Goal: Information Seeking & Learning: Find contact information

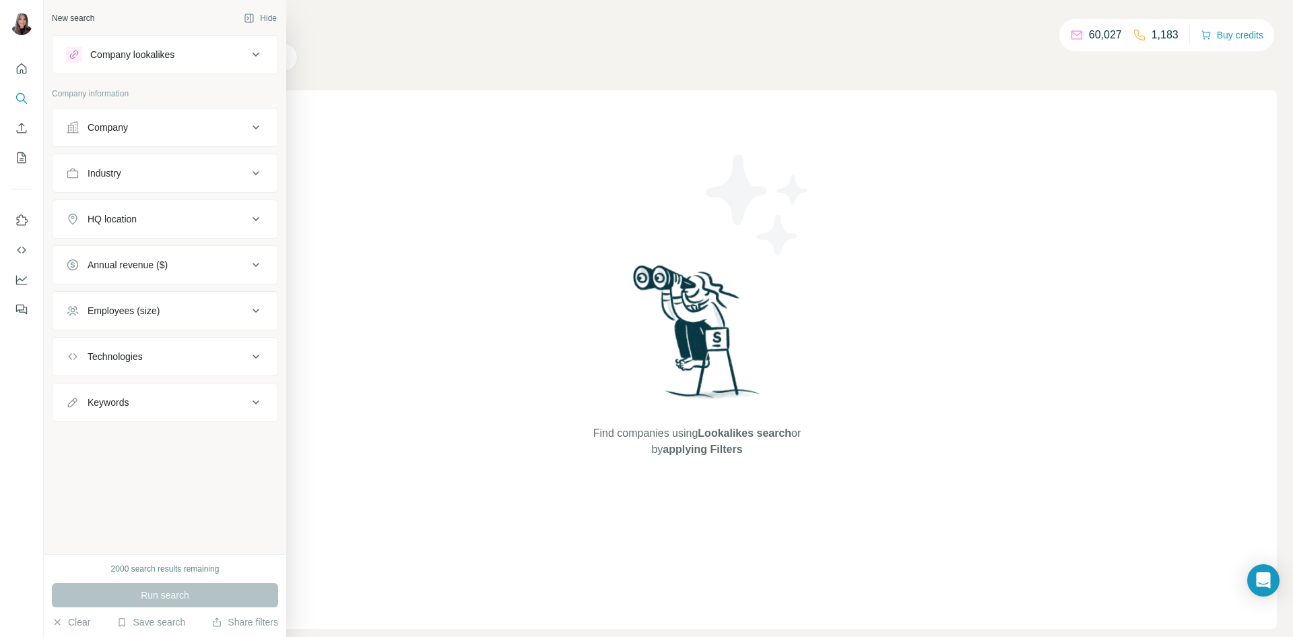
click at [61, 131] on button "Company" at bounding box center [165, 127] width 225 height 32
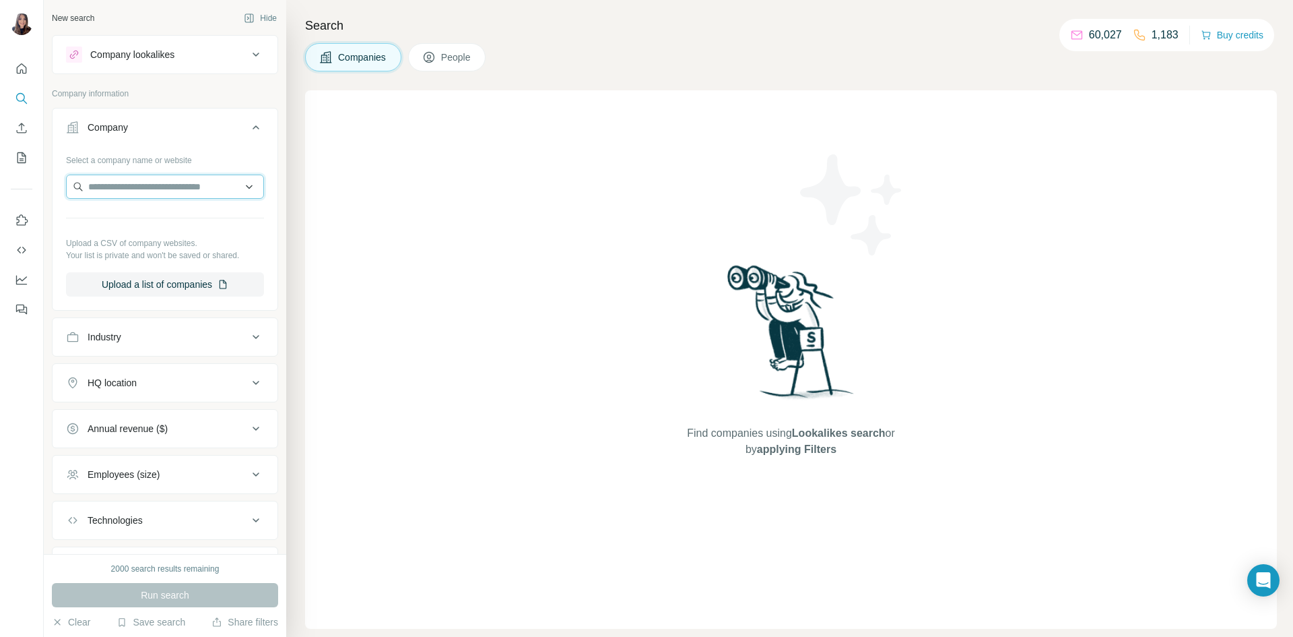
click at [159, 185] on input "text" at bounding box center [165, 186] width 198 height 24
type input "*********"
click at [137, 226] on p "[DOMAIN_NAME]" at bounding box center [141, 230] width 75 height 12
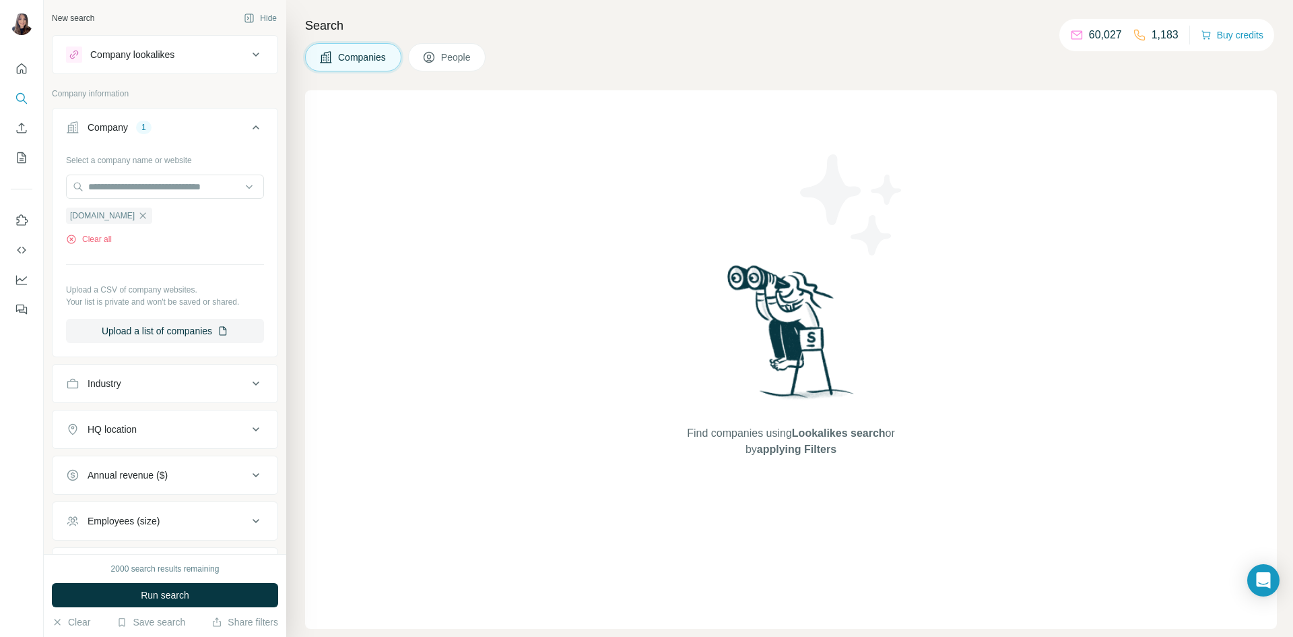
click at [137, 226] on div "[DOMAIN_NAME] Clear all" at bounding box center [165, 222] width 198 height 46
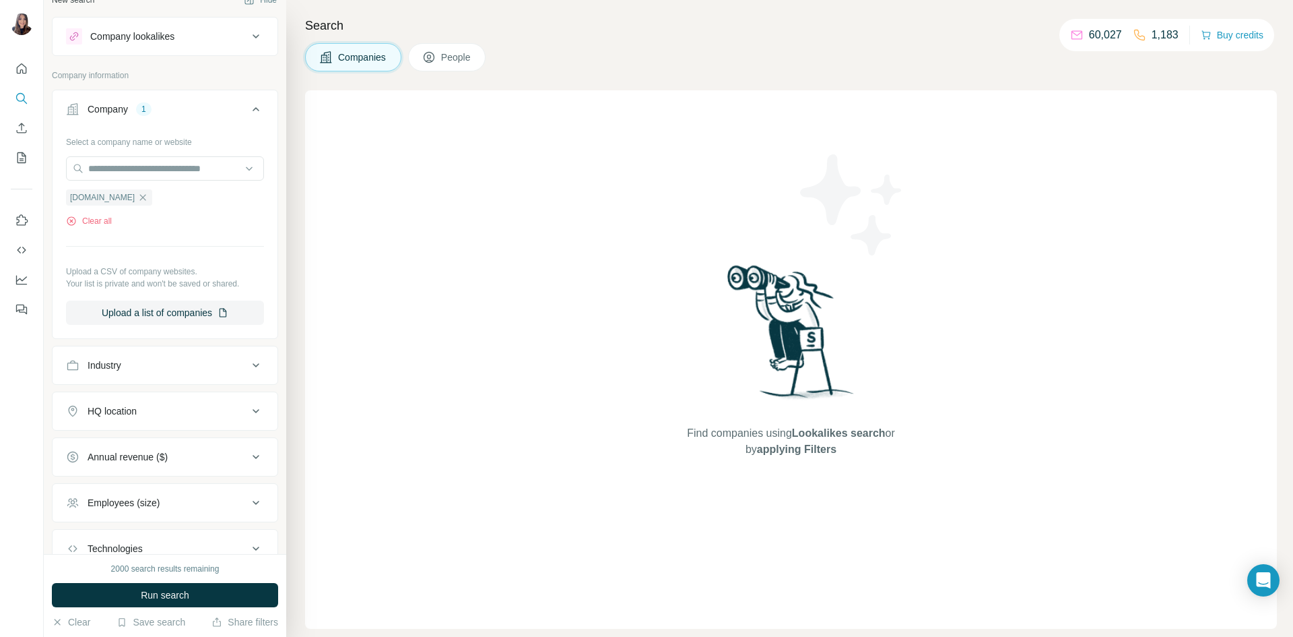
scroll to position [23, 0]
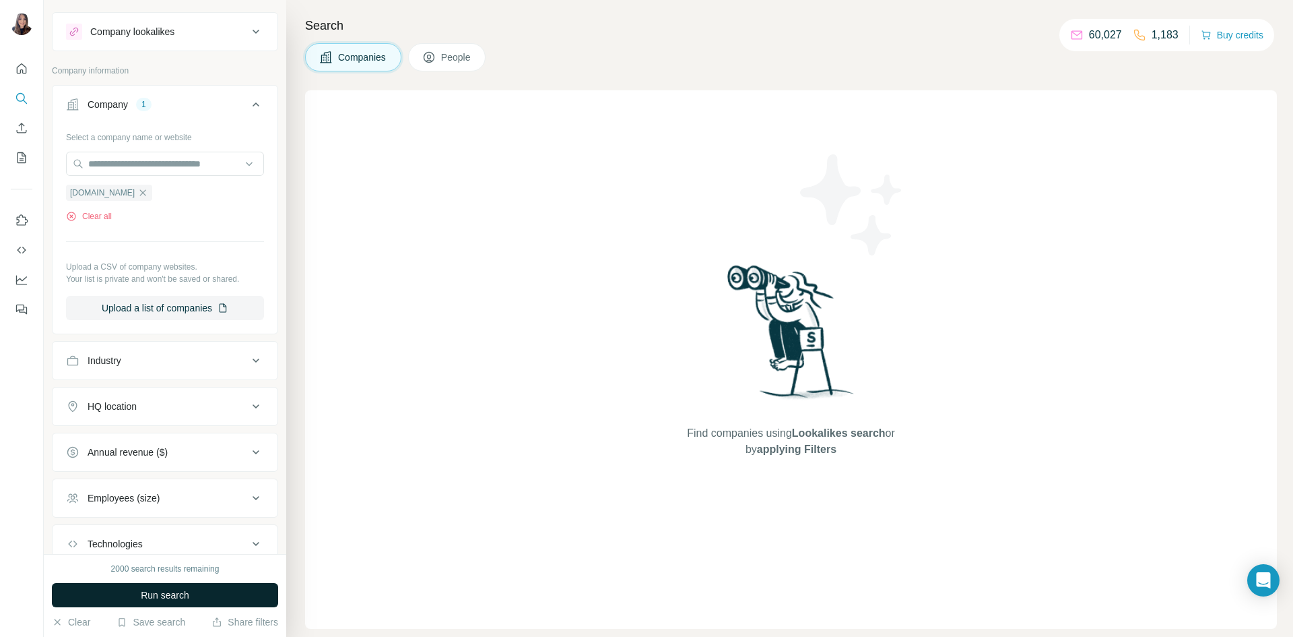
click at [168, 602] on button "Run search" at bounding box center [165, 595] width 226 height 24
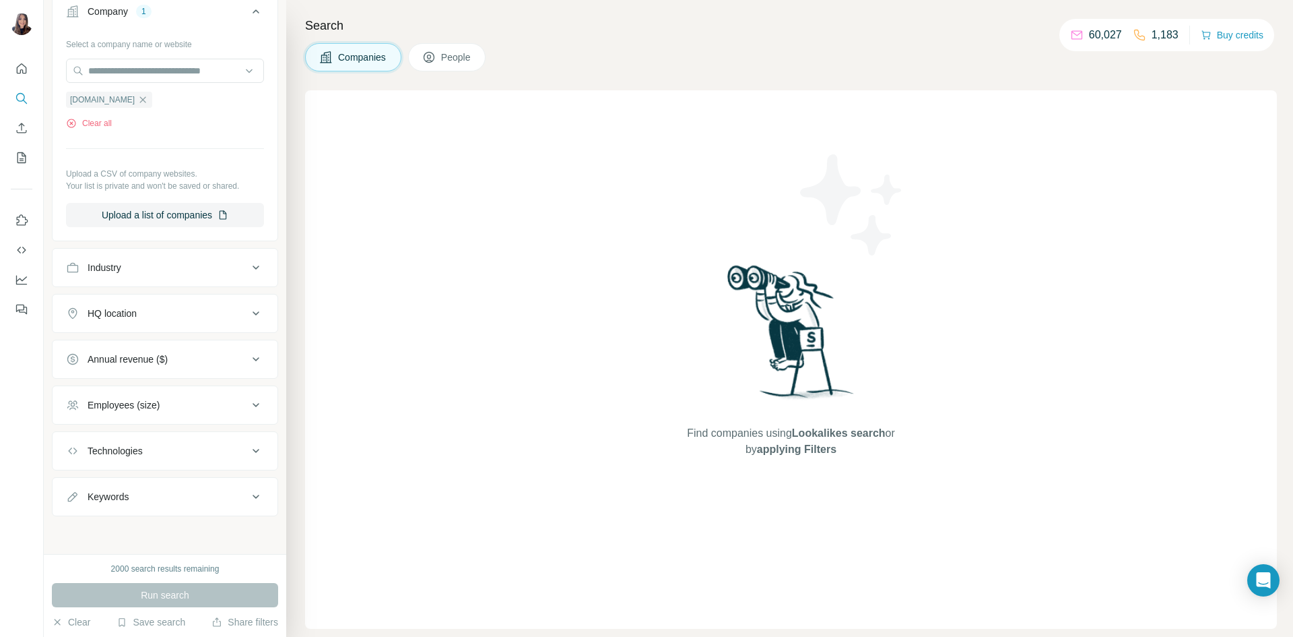
scroll to position [0, 0]
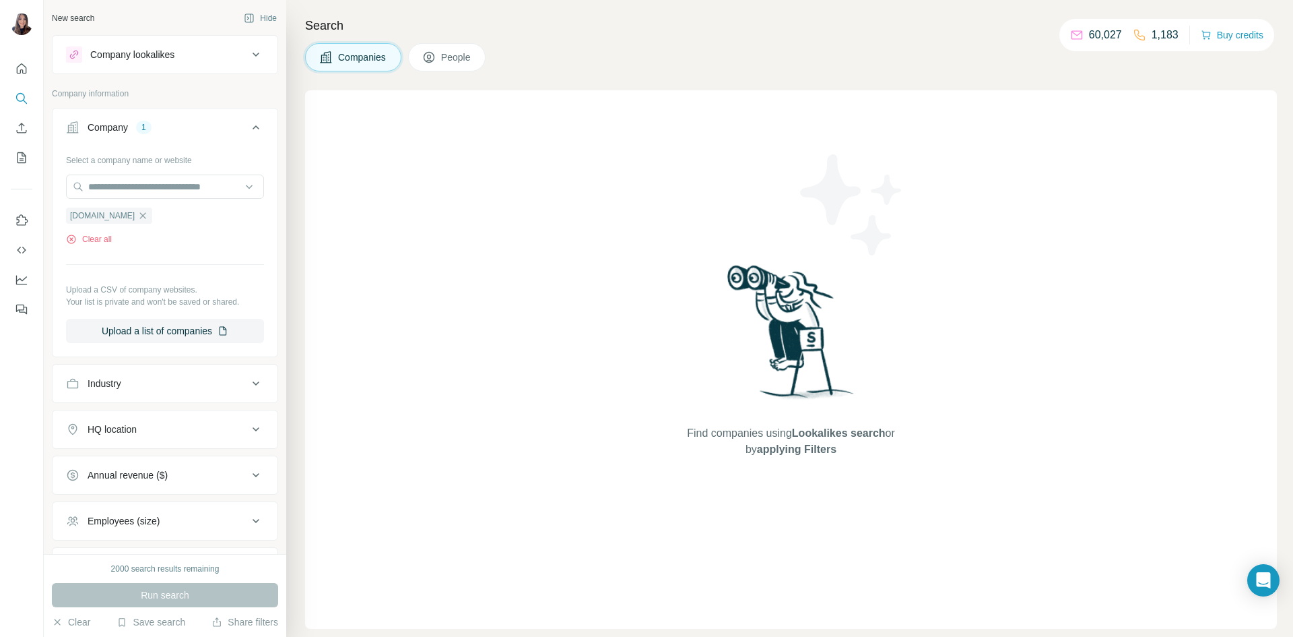
click at [449, 69] on button "People" at bounding box center [447, 57] width 78 height 28
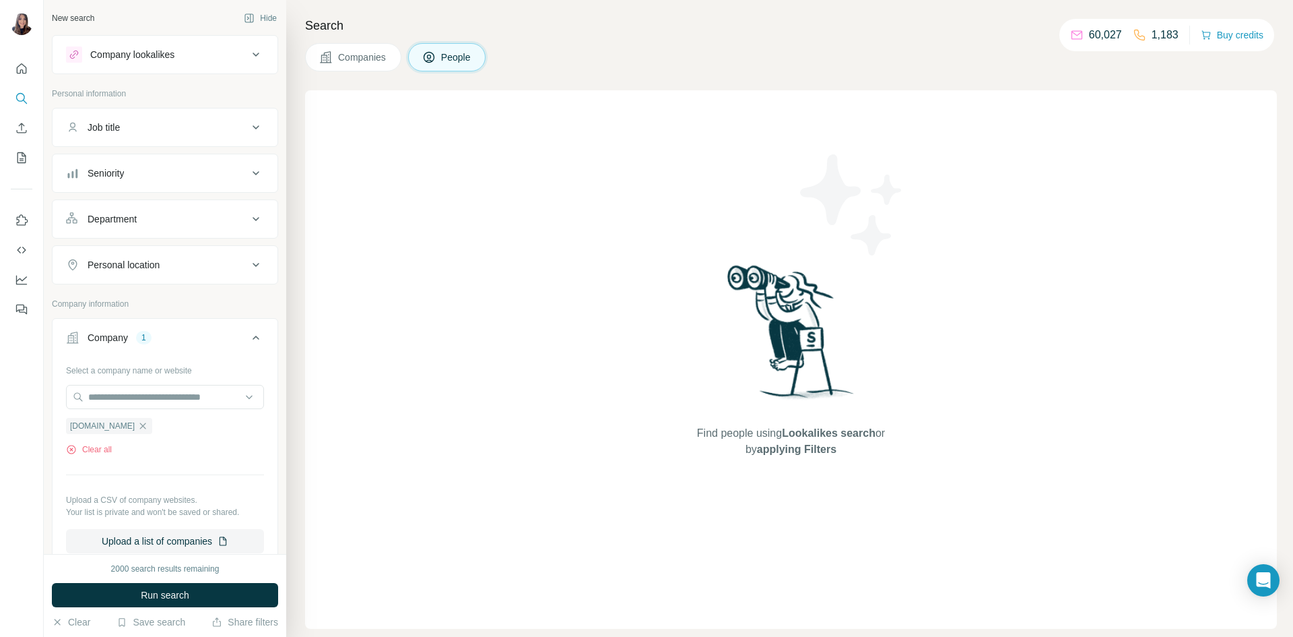
click at [370, 65] on button "Companies" at bounding box center [353, 57] width 96 height 28
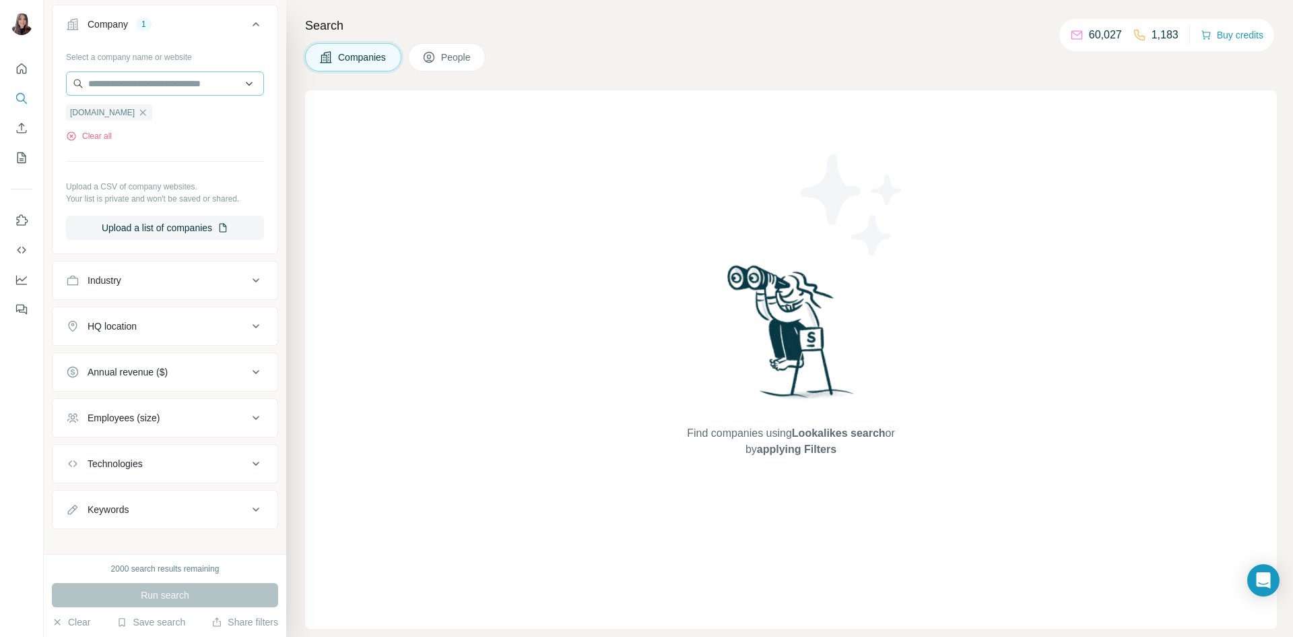
scroll to position [107, 0]
click at [91, 284] on button "Industry" at bounding box center [165, 276] width 225 height 32
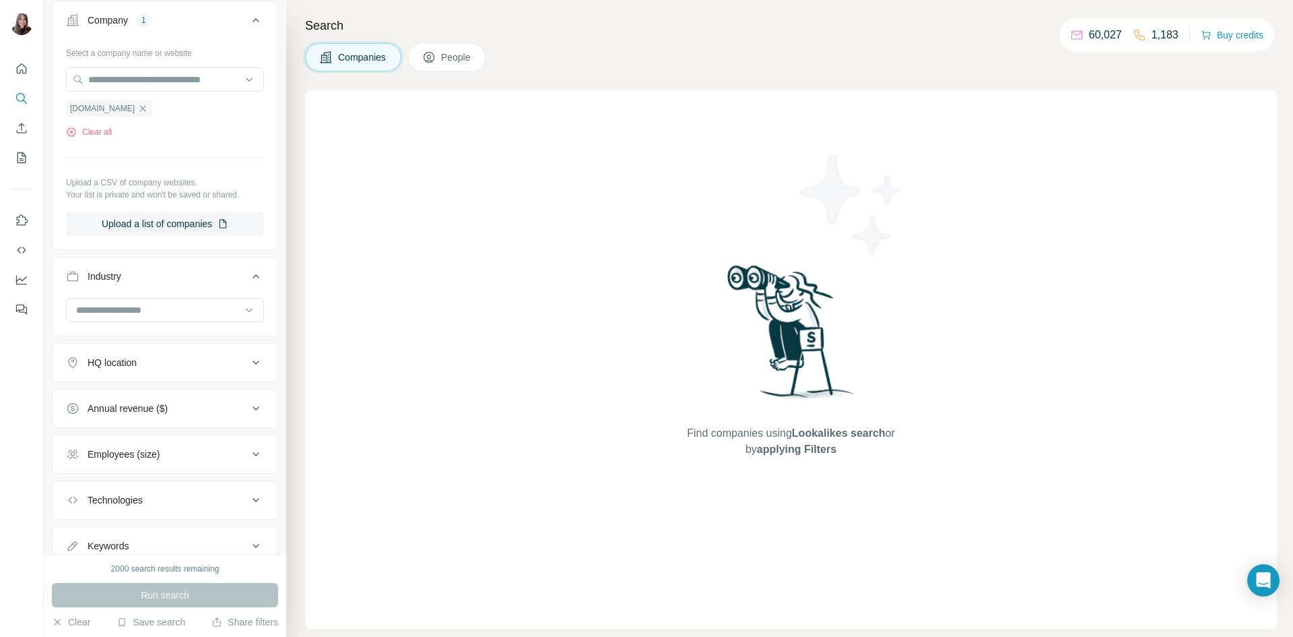
click at [139, 294] on button "Industry" at bounding box center [165, 279] width 225 height 38
click at [156, 90] on input "text" at bounding box center [165, 79] width 198 height 24
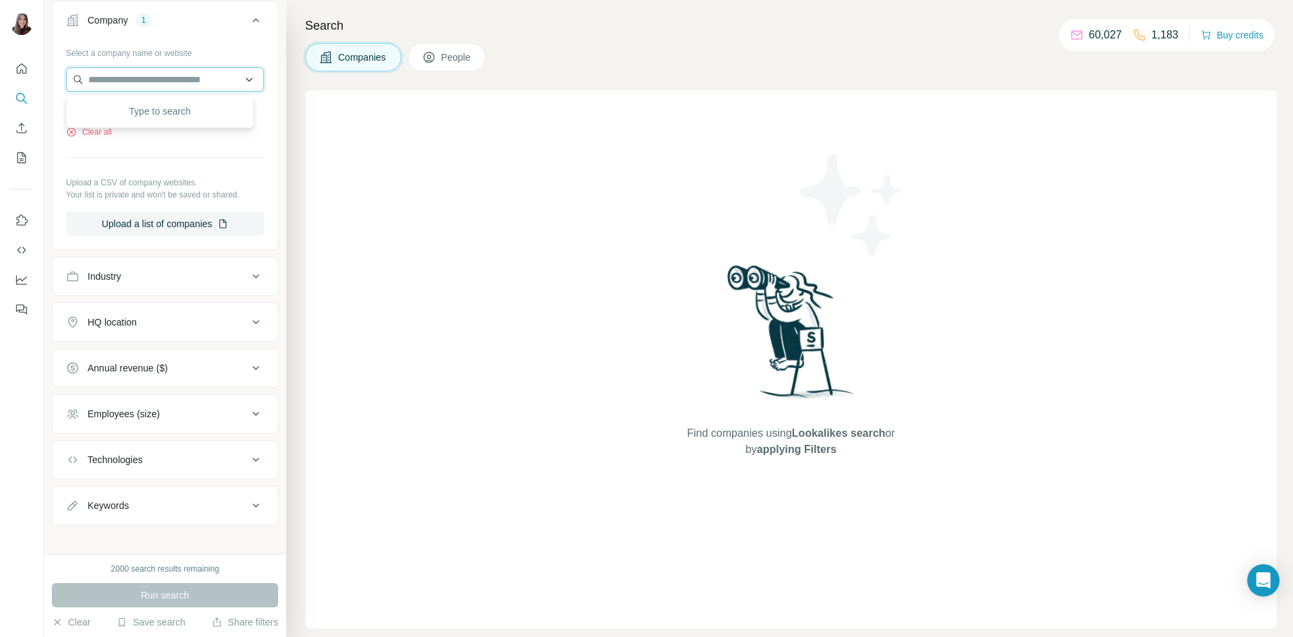
paste input "**********"
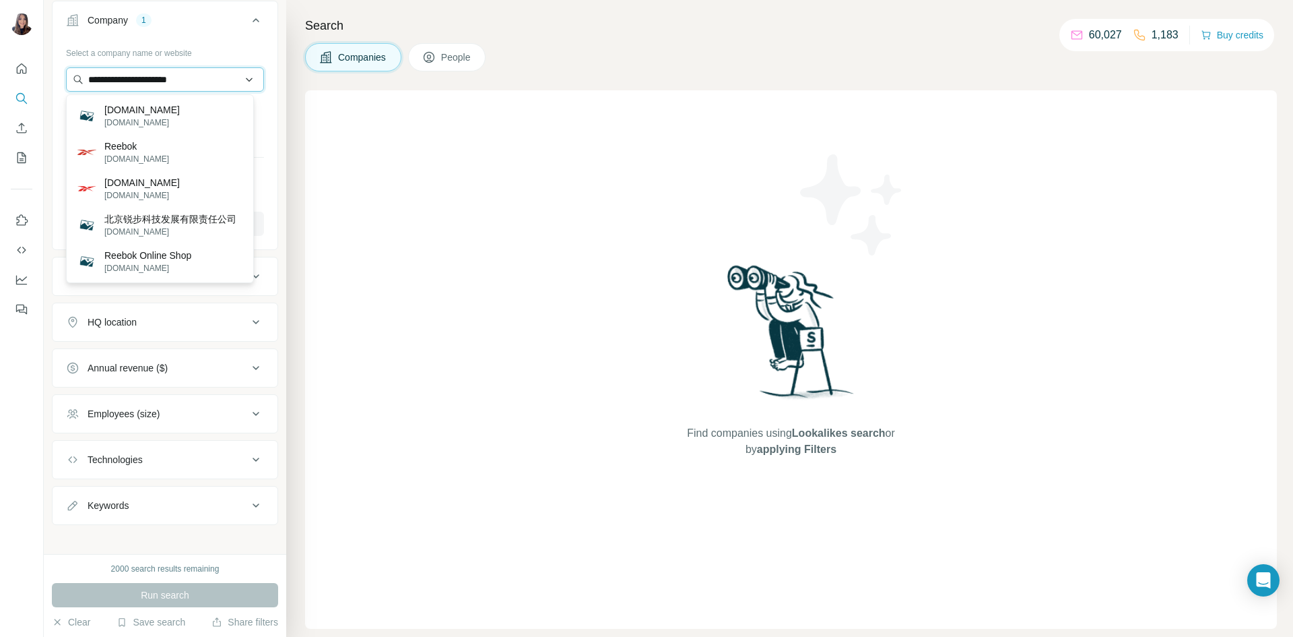
click at [222, 75] on input "**********" at bounding box center [165, 79] width 198 height 24
drag, startPoint x: 125, startPoint y: 76, endPoint x: 33, endPoint y: 62, distance: 92.7
click at [33, 62] on div "**********" at bounding box center [646, 318] width 1293 height 637
drag, startPoint x: 114, startPoint y: 82, endPoint x: 0, endPoint y: 49, distance: 118.5
click at [0, 49] on div "**********" at bounding box center [646, 318] width 1293 height 637
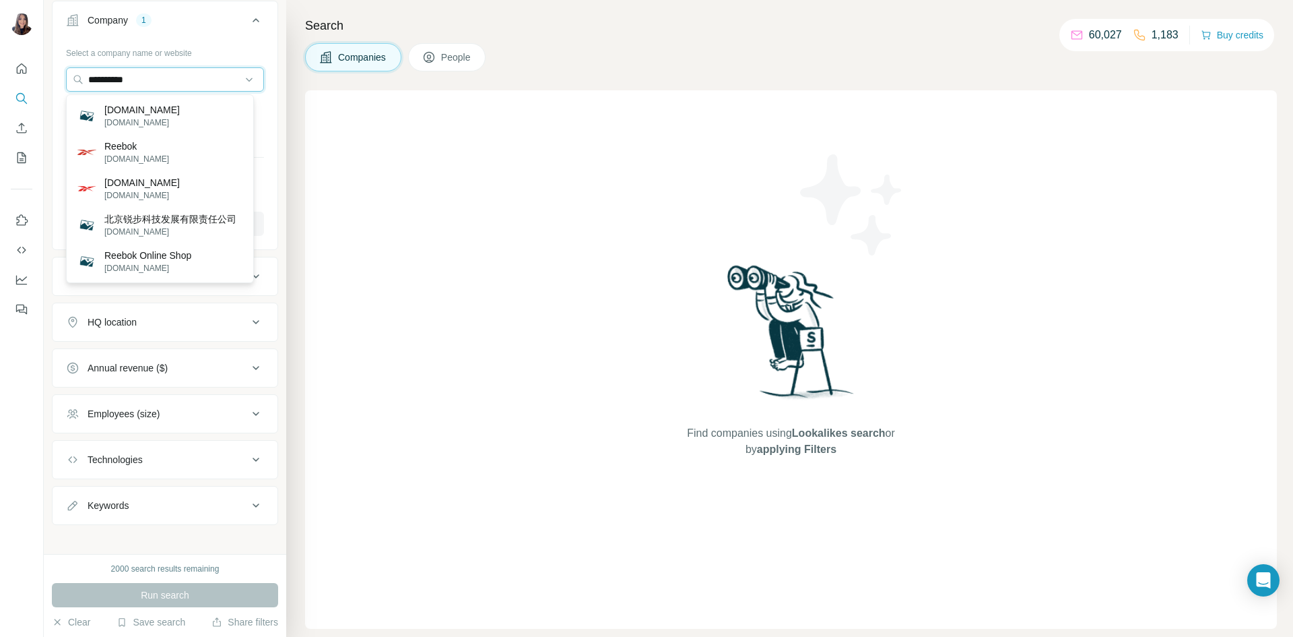
type input "**********"
click at [309, 251] on div "Find companies using Lookalikes search or by applying Filters" at bounding box center [791, 359] width 972 height 538
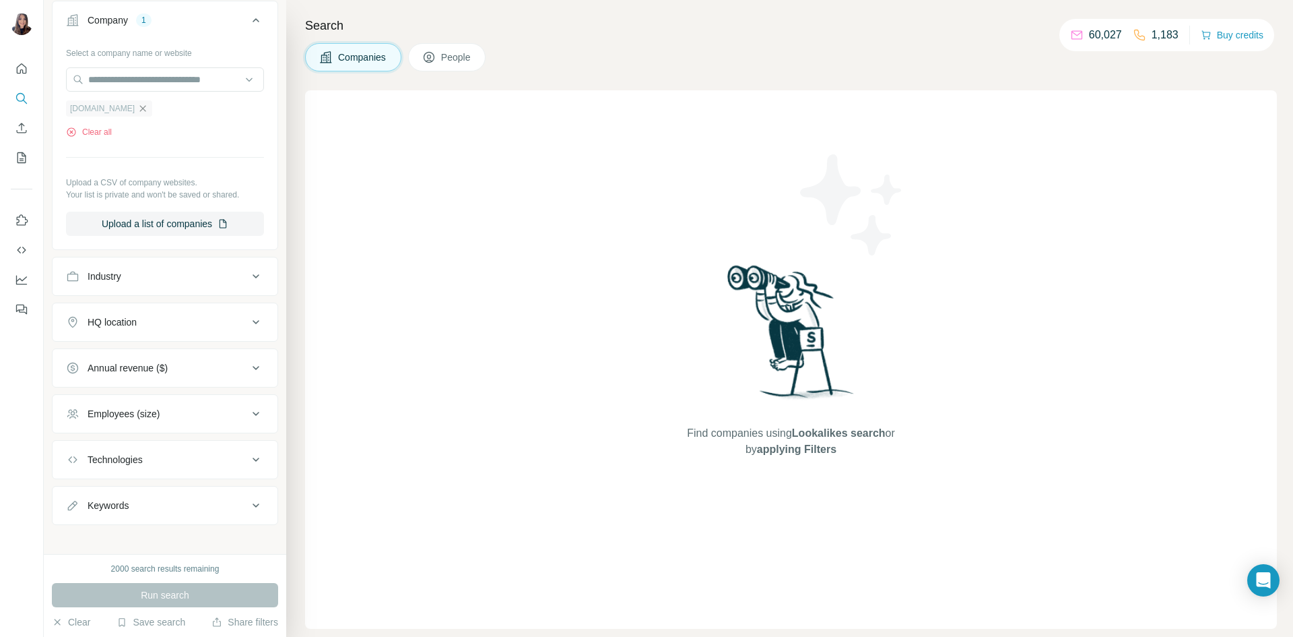
click at [137, 109] on icon "button" at bounding box center [142, 108] width 11 height 11
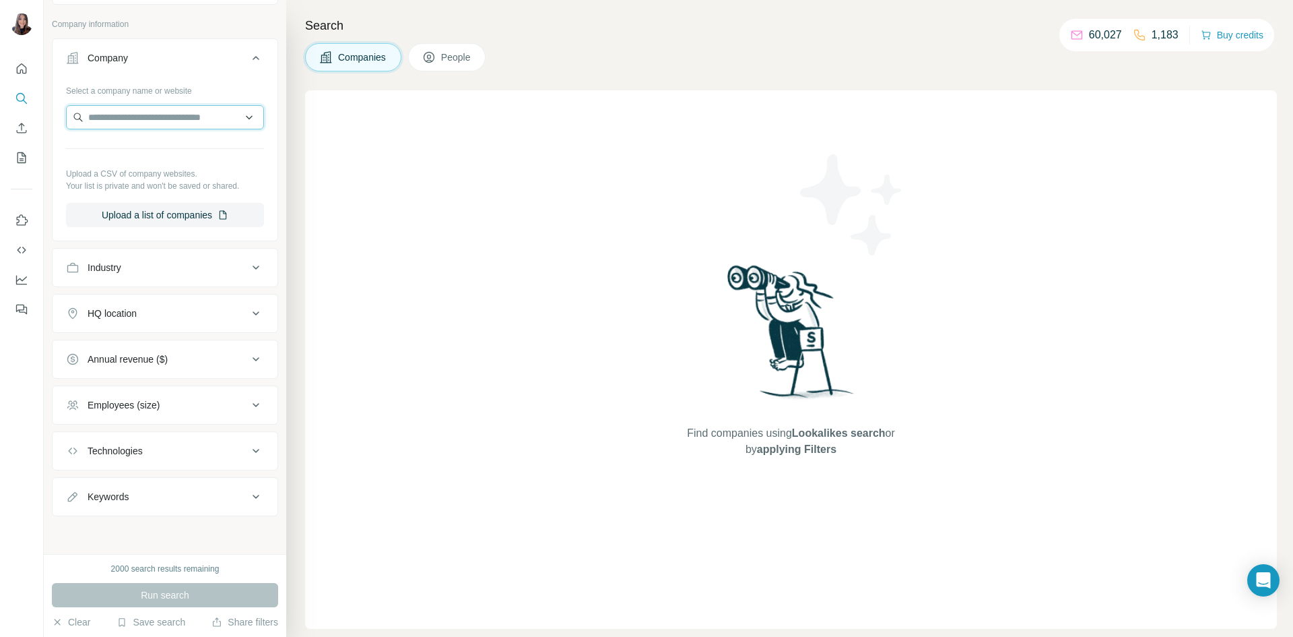
click at [137, 115] on input "text" at bounding box center [165, 117] width 198 height 24
drag, startPoint x: 183, startPoint y: 117, endPoint x: 0, endPoint y: 109, distance: 183.4
click at [0, 109] on div "**********" at bounding box center [646, 318] width 1293 height 637
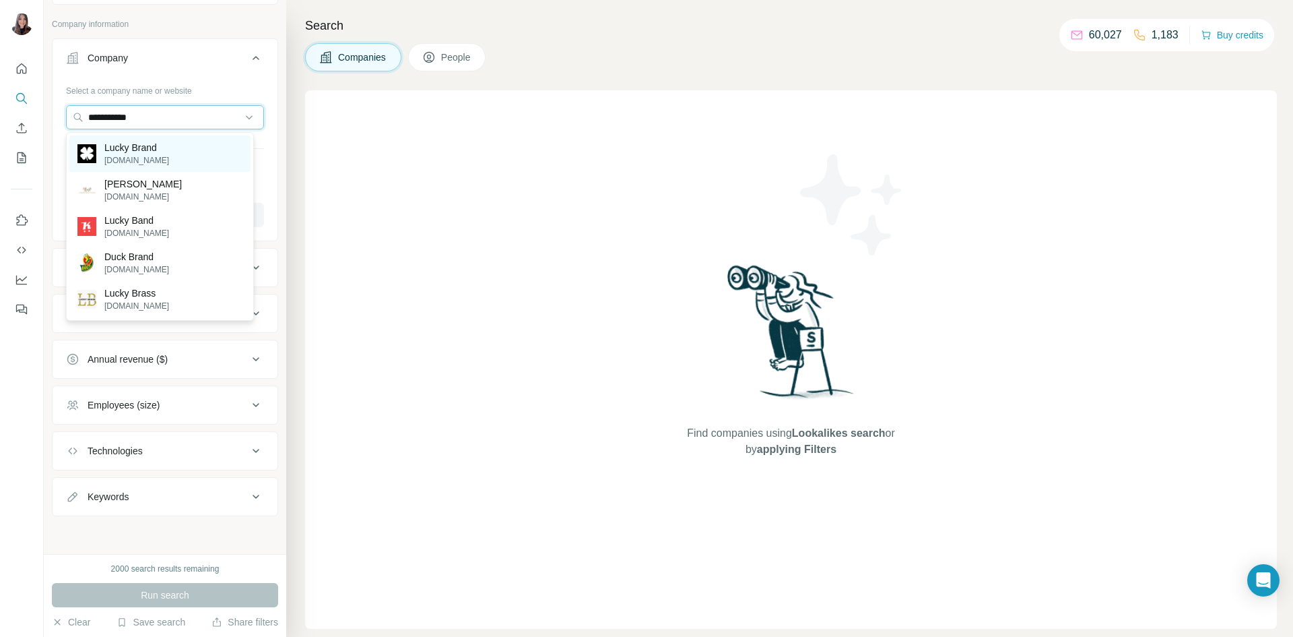
type input "**********"
click at [149, 156] on p "luckybrand.com" at bounding box center [136, 160] width 65 height 12
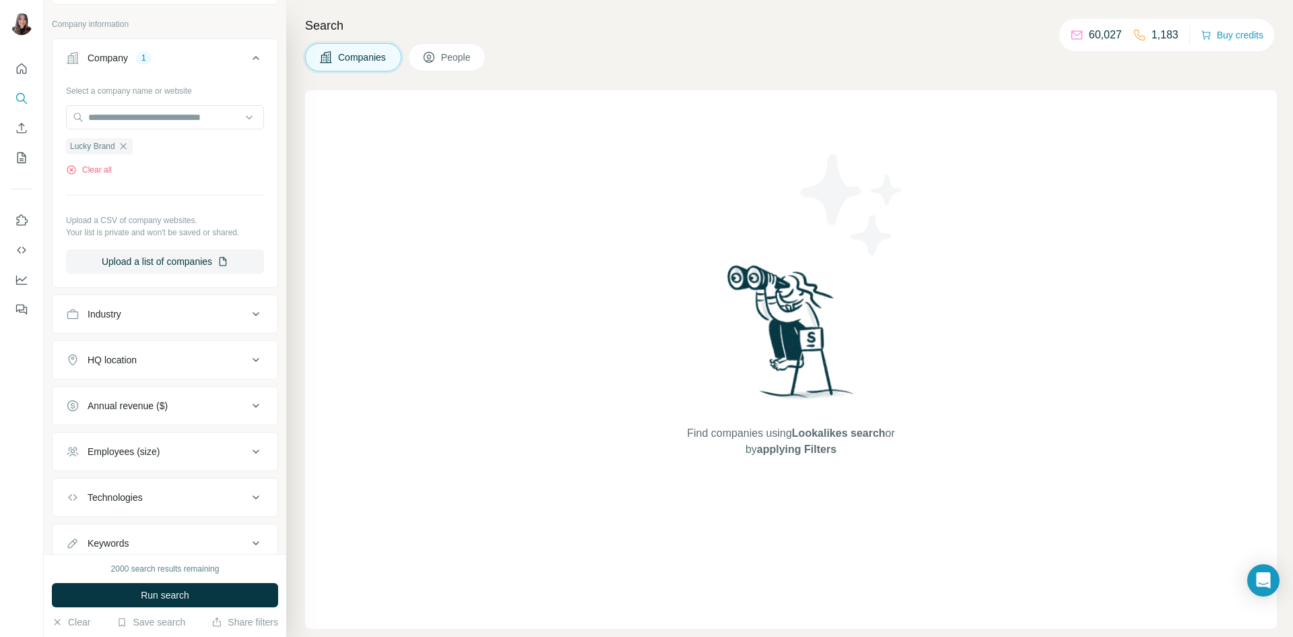
scroll to position [117, 0]
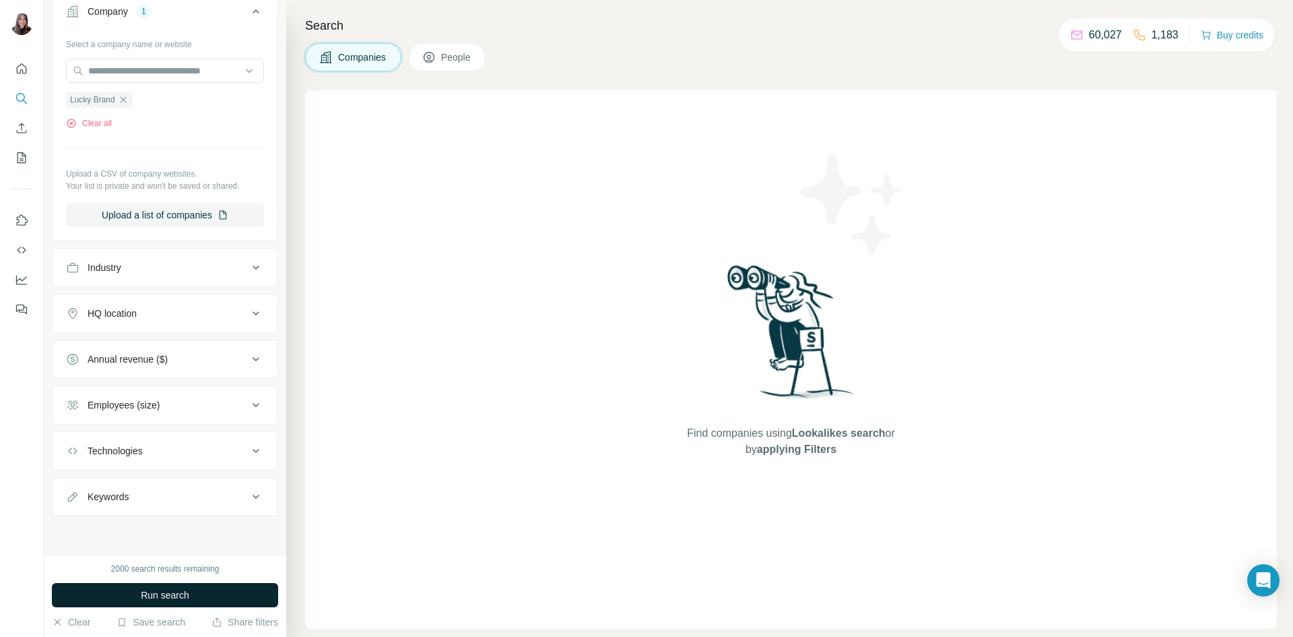
click at [161, 588] on span "Run search" at bounding box center [165, 594] width 49 height 13
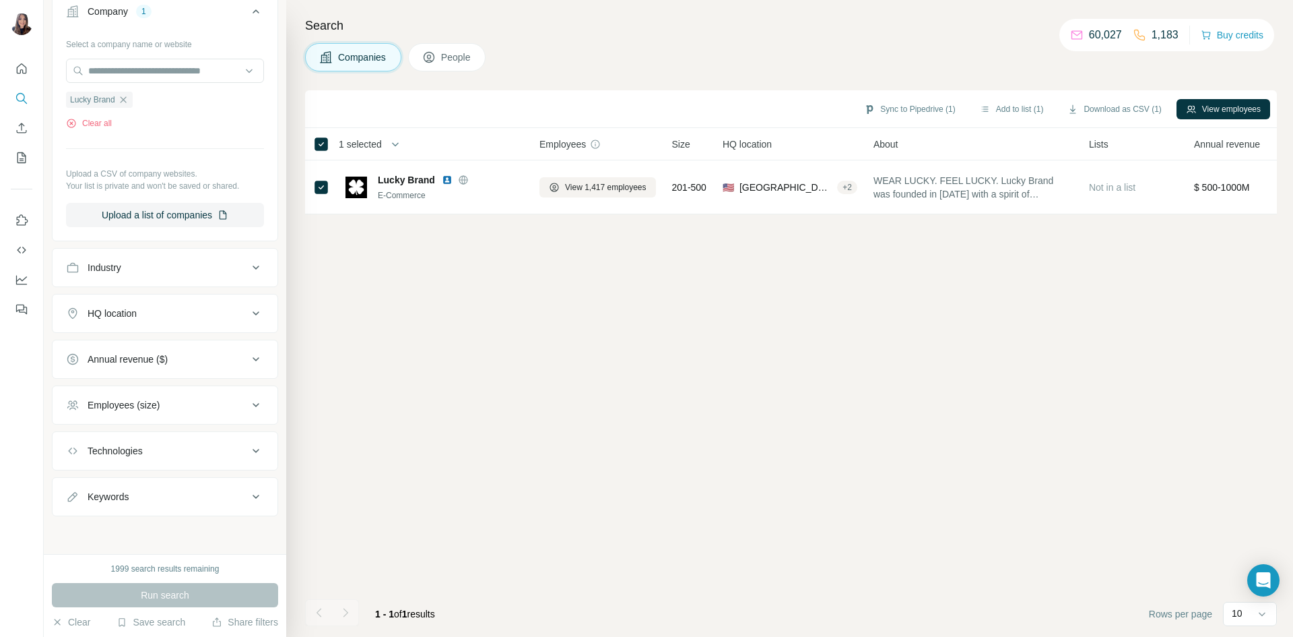
click at [455, 56] on span "People" at bounding box center [456, 57] width 31 height 13
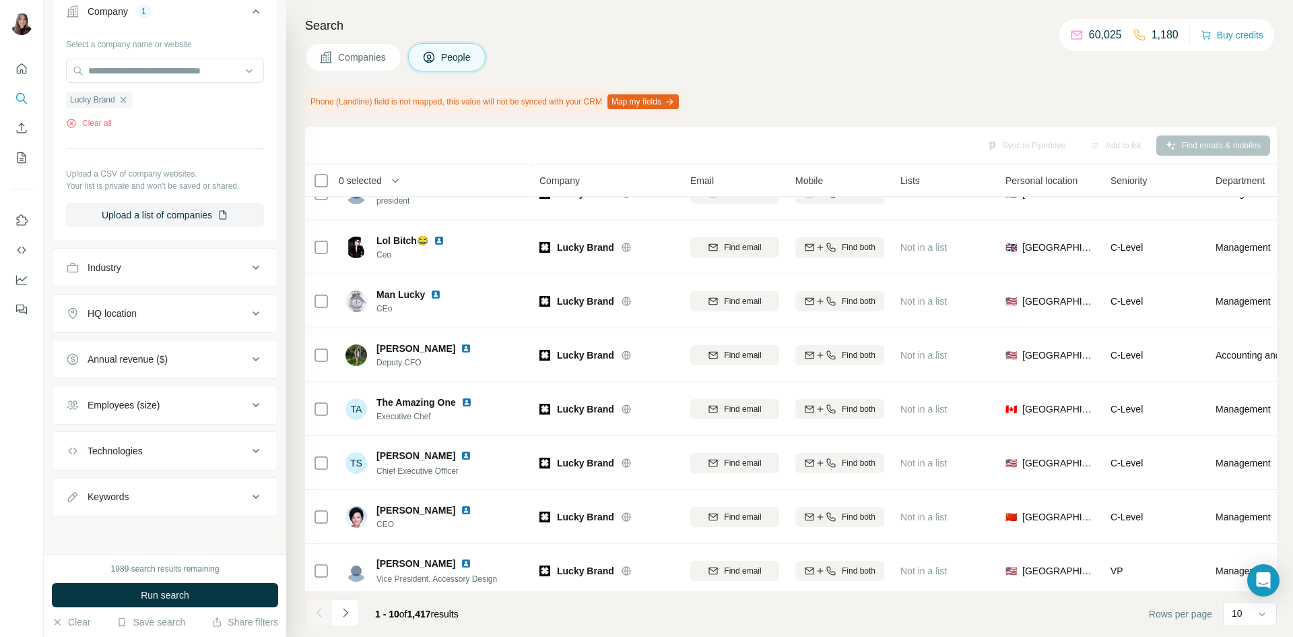
scroll to position [152, 0]
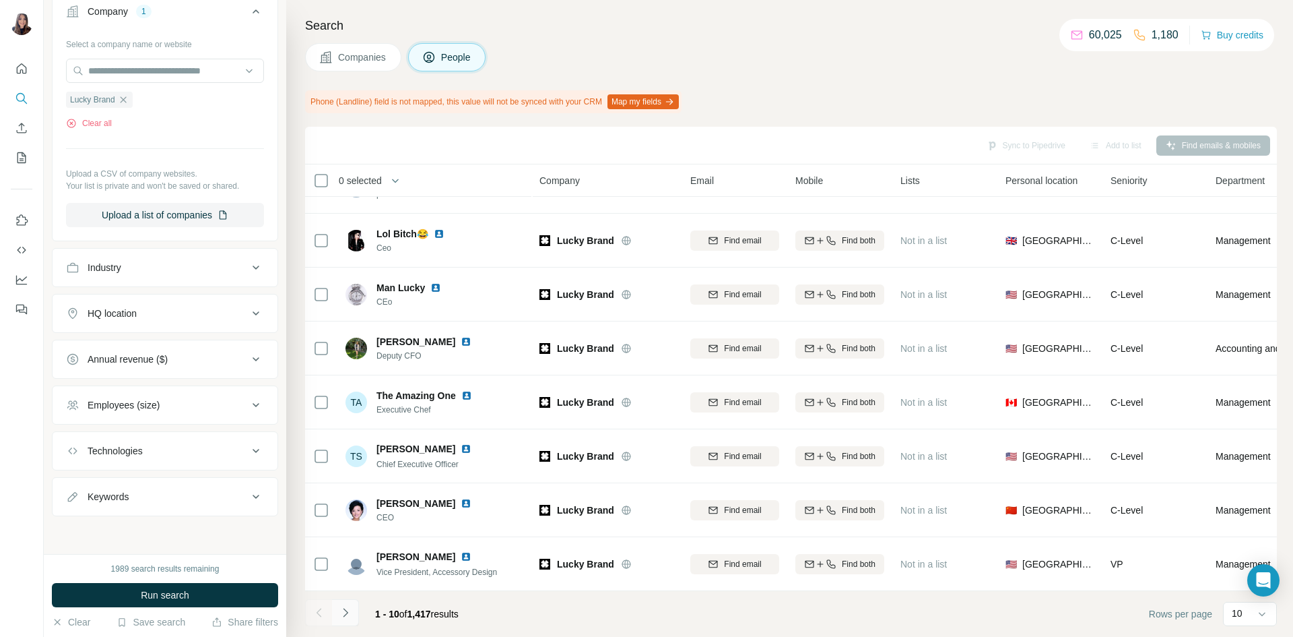
click at [350, 610] on icon "Navigate to next page" at bounding box center [345, 612] width 13 height 13
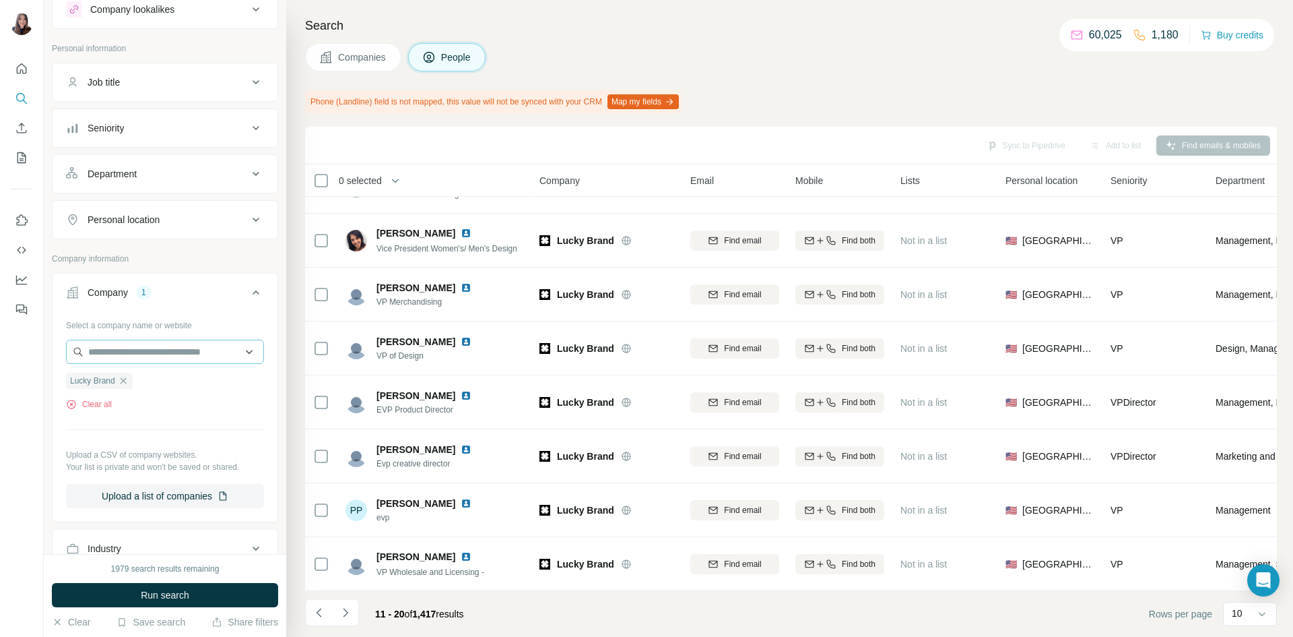
scroll to position [42, 0]
click at [162, 356] on input "text" at bounding box center [165, 355] width 198 height 24
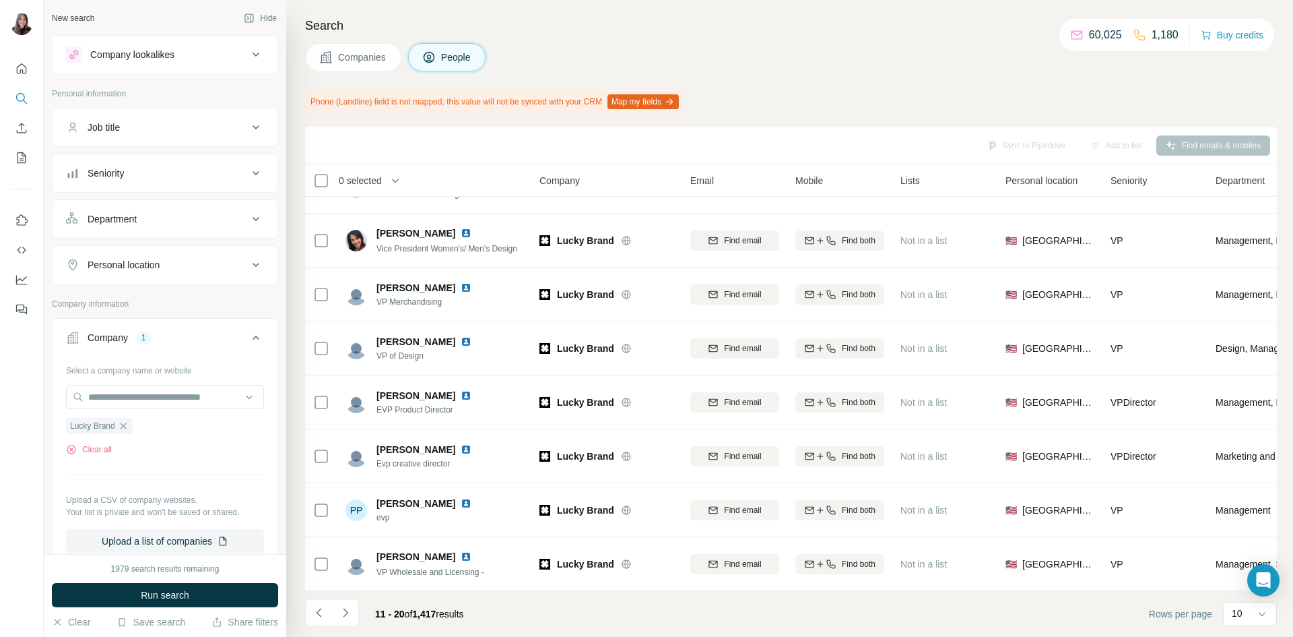
click at [176, 137] on button "Job title" at bounding box center [165, 127] width 225 height 32
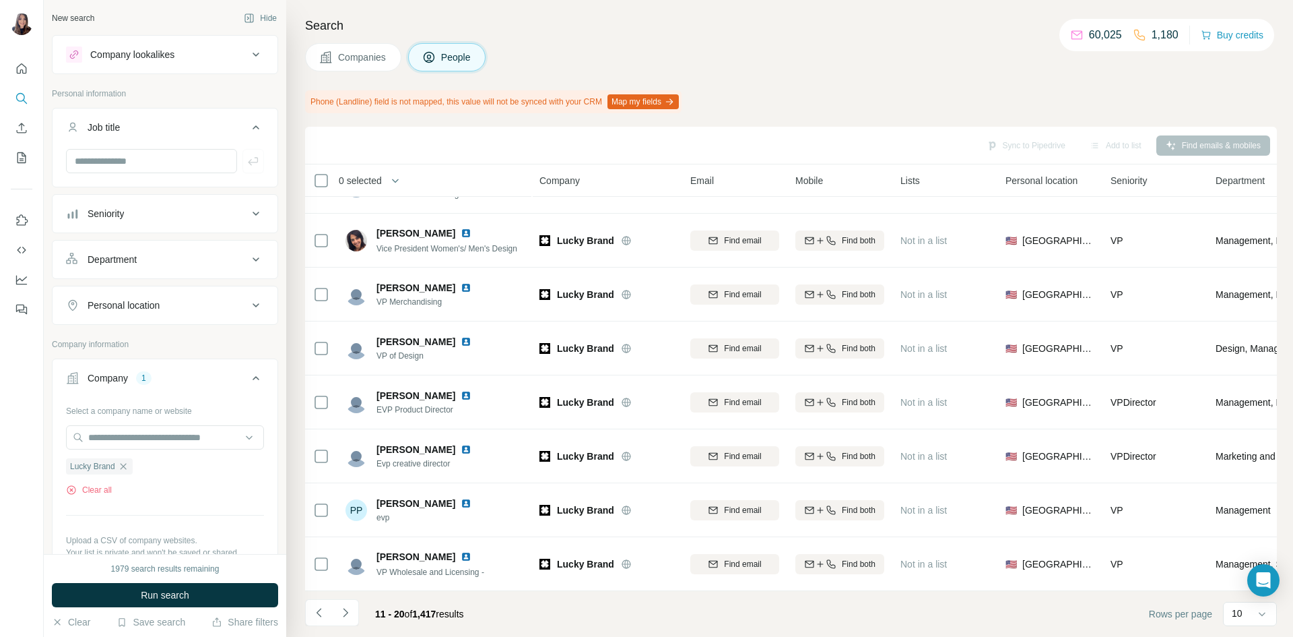
click at [173, 133] on div "Job title" at bounding box center [157, 127] width 182 height 13
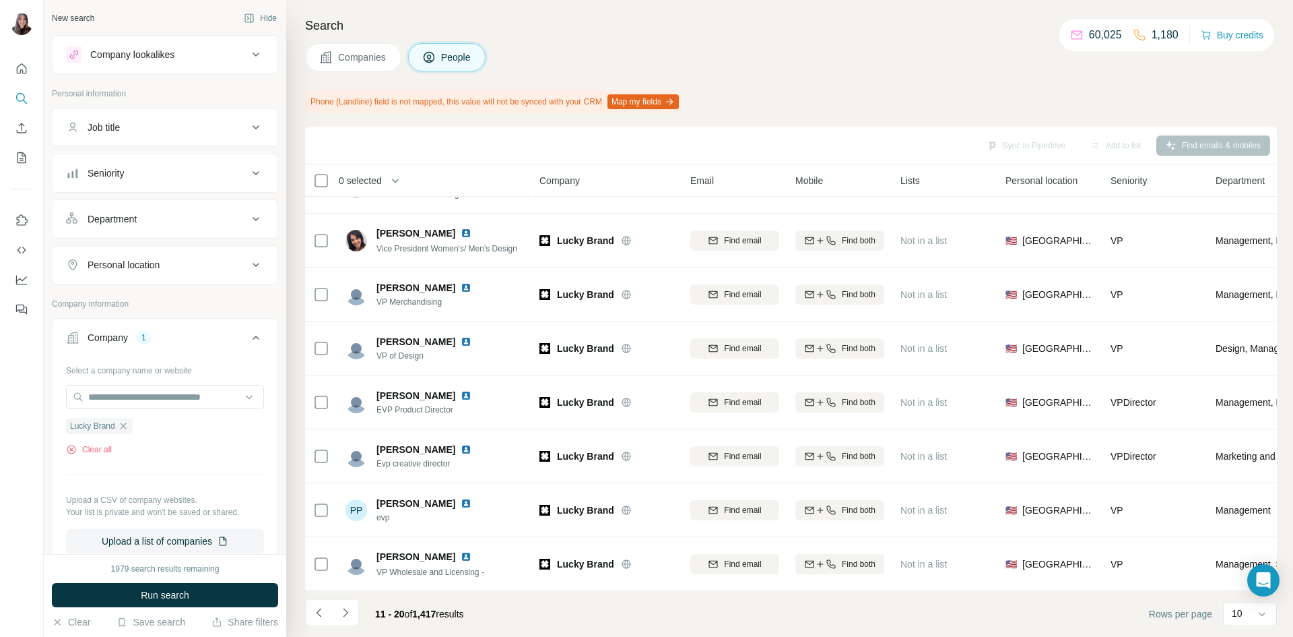
click at [173, 133] on div "Job title" at bounding box center [157, 127] width 182 height 13
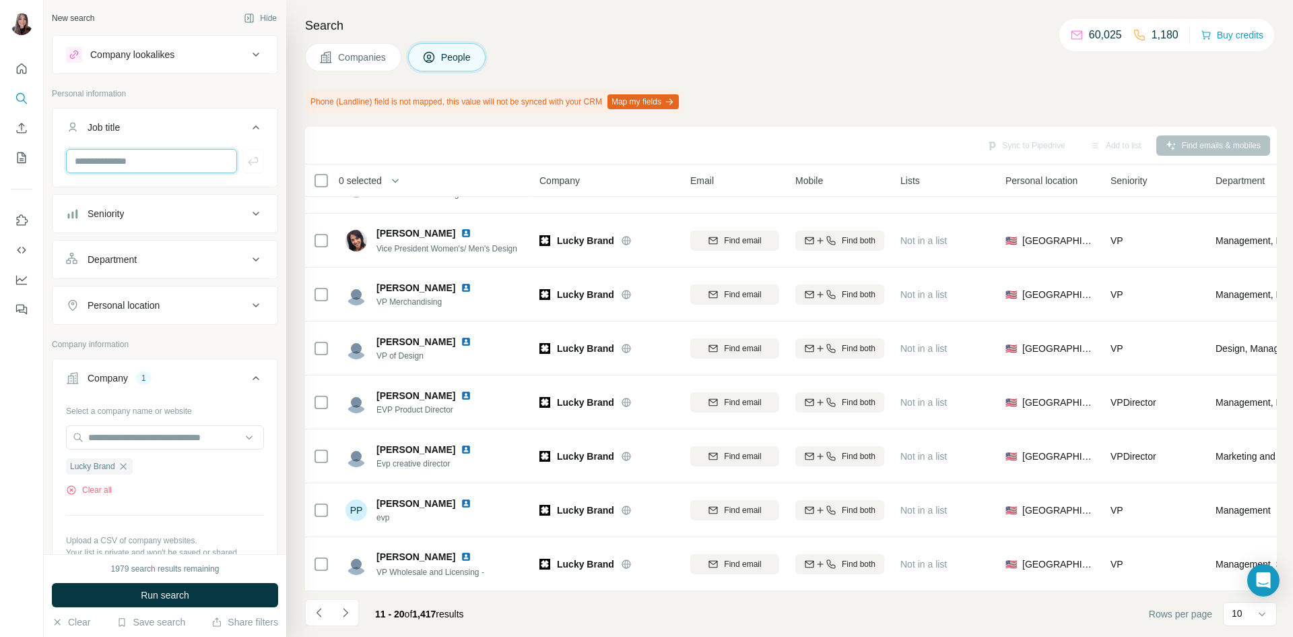
click at [152, 160] on input "text" at bounding box center [151, 161] width 171 height 24
type input "*********"
click at [137, 604] on button "Run search" at bounding box center [165, 595] width 226 height 24
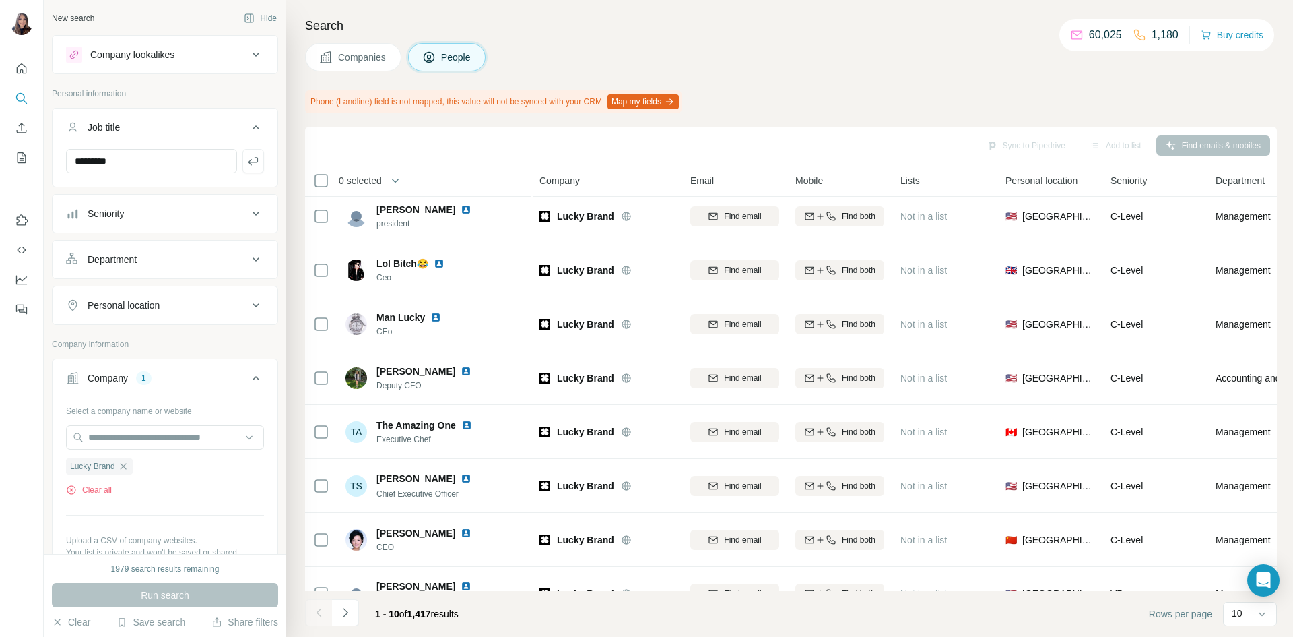
scroll to position [152, 0]
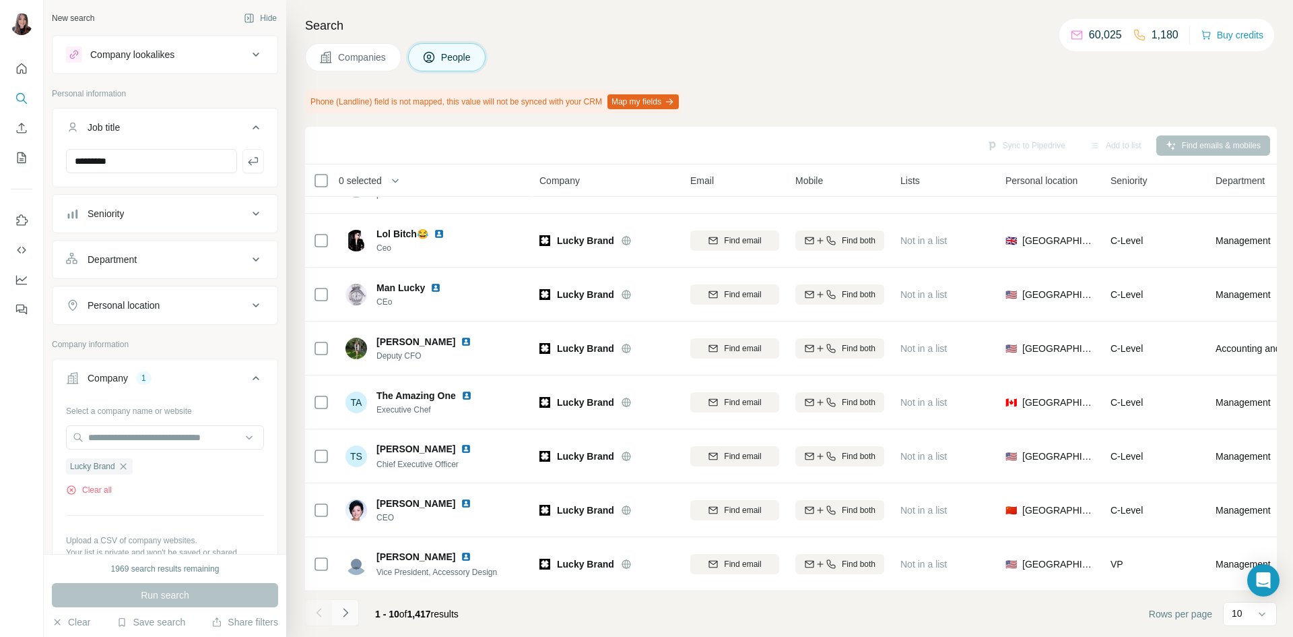
click at [351, 616] on icon "Navigate to next page" at bounding box center [345, 612] width 13 height 13
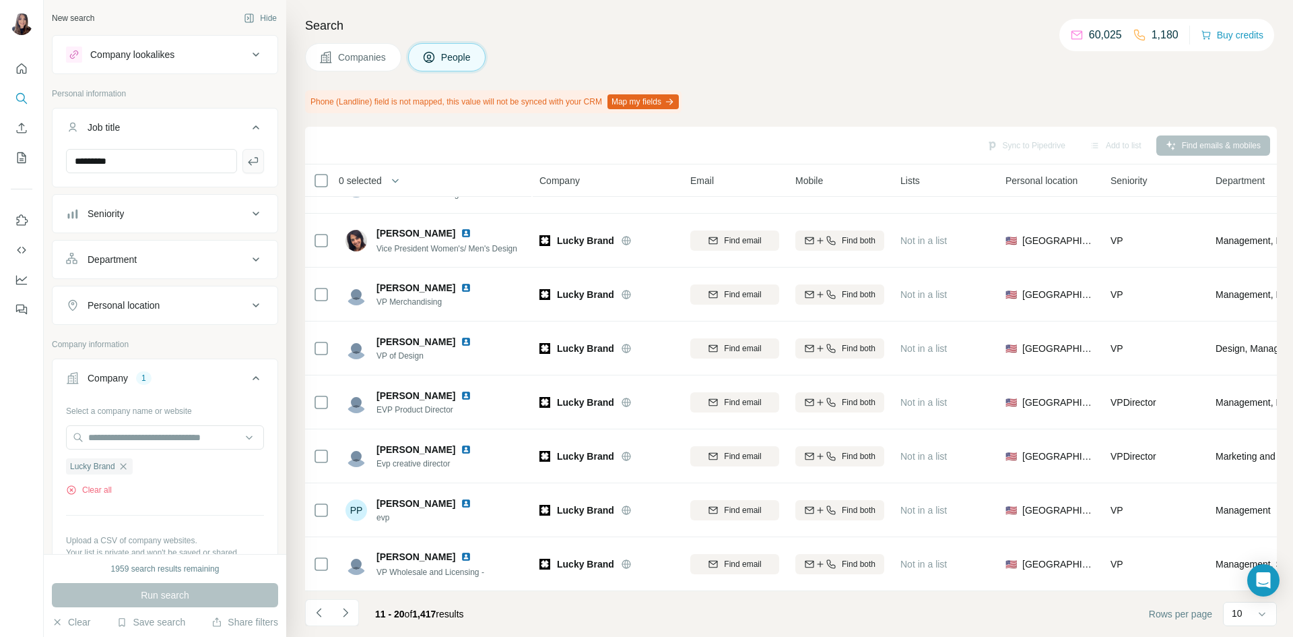
click at [247, 165] on icon "button" at bounding box center [253, 160] width 13 height 13
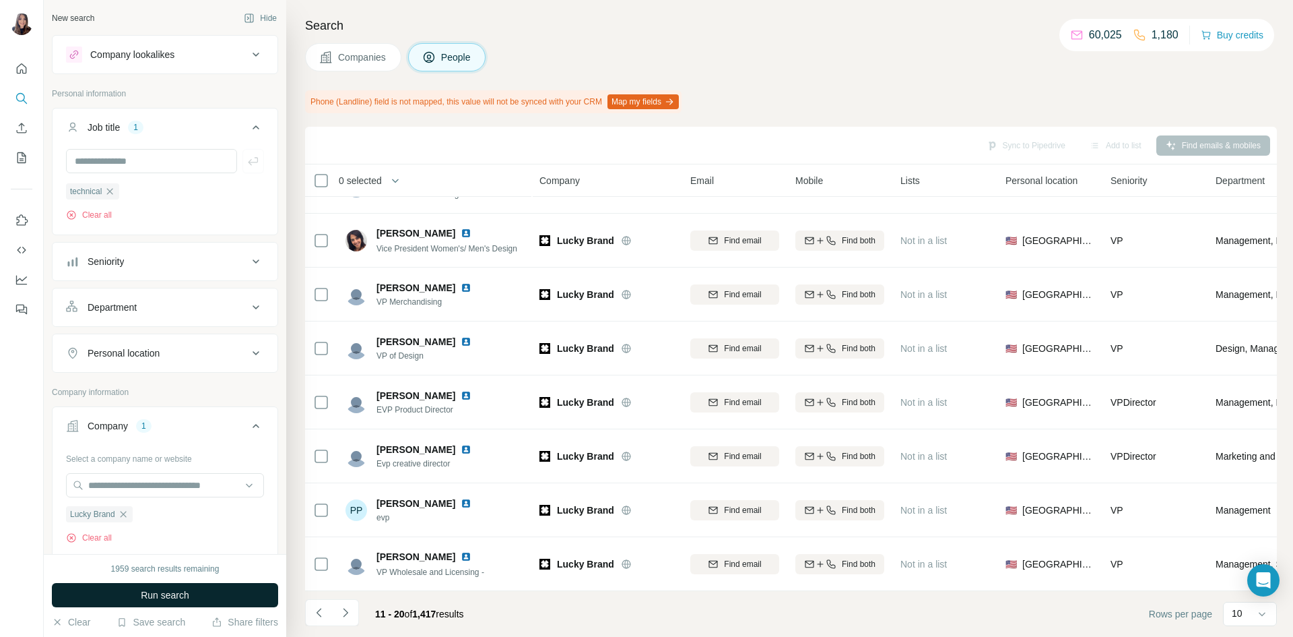
click at [183, 587] on button "Run search" at bounding box center [165, 595] width 226 height 24
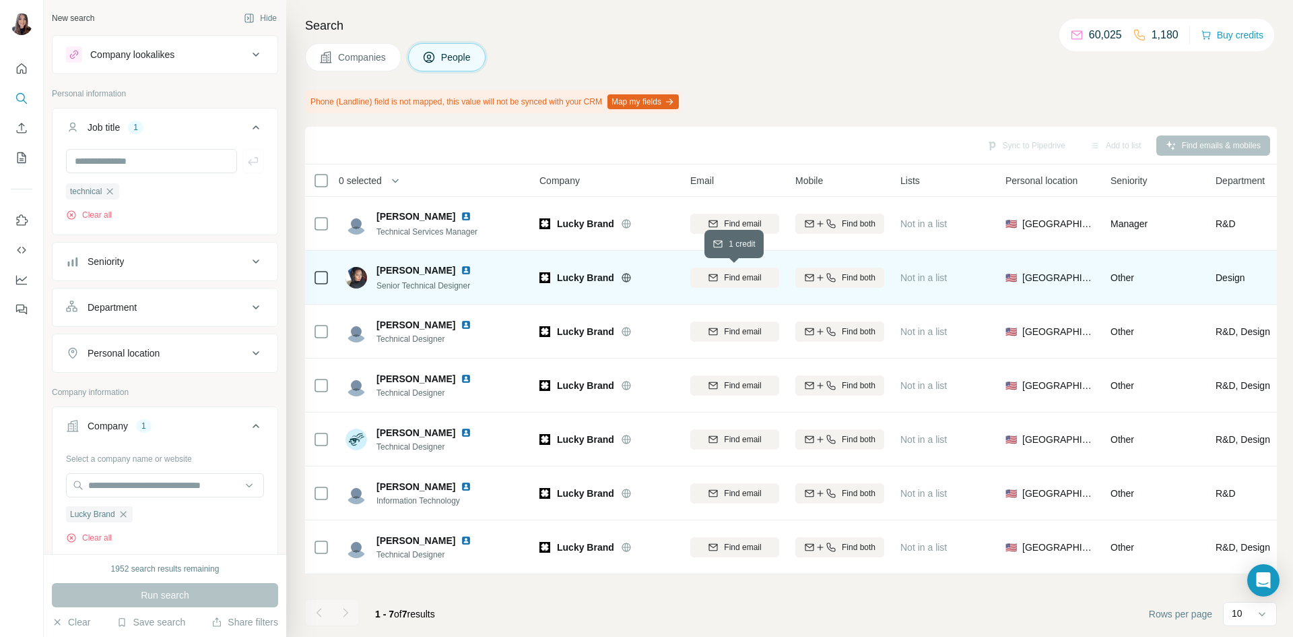
click at [733, 275] on span "Find email" at bounding box center [742, 277] width 37 height 12
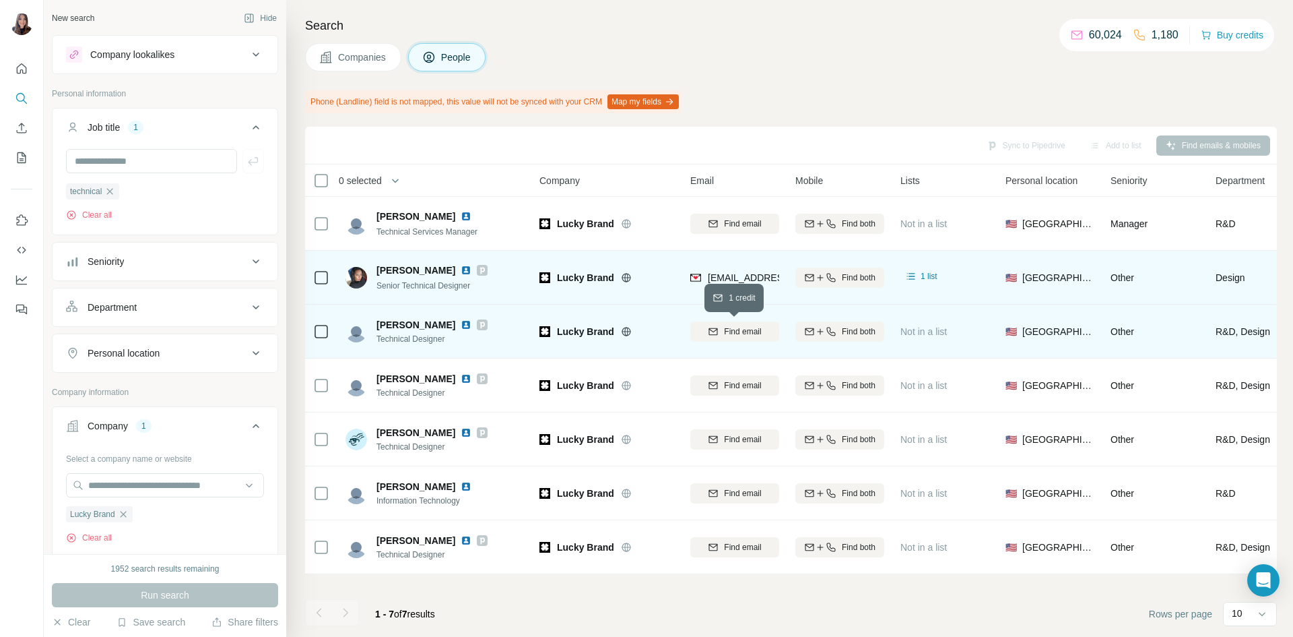
click at [756, 340] on button "Find email" at bounding box center [734, 331] width 89 height 20
click at [756, 340] on div "Finding email" at bounding box center [734, 331] width 89 height 37
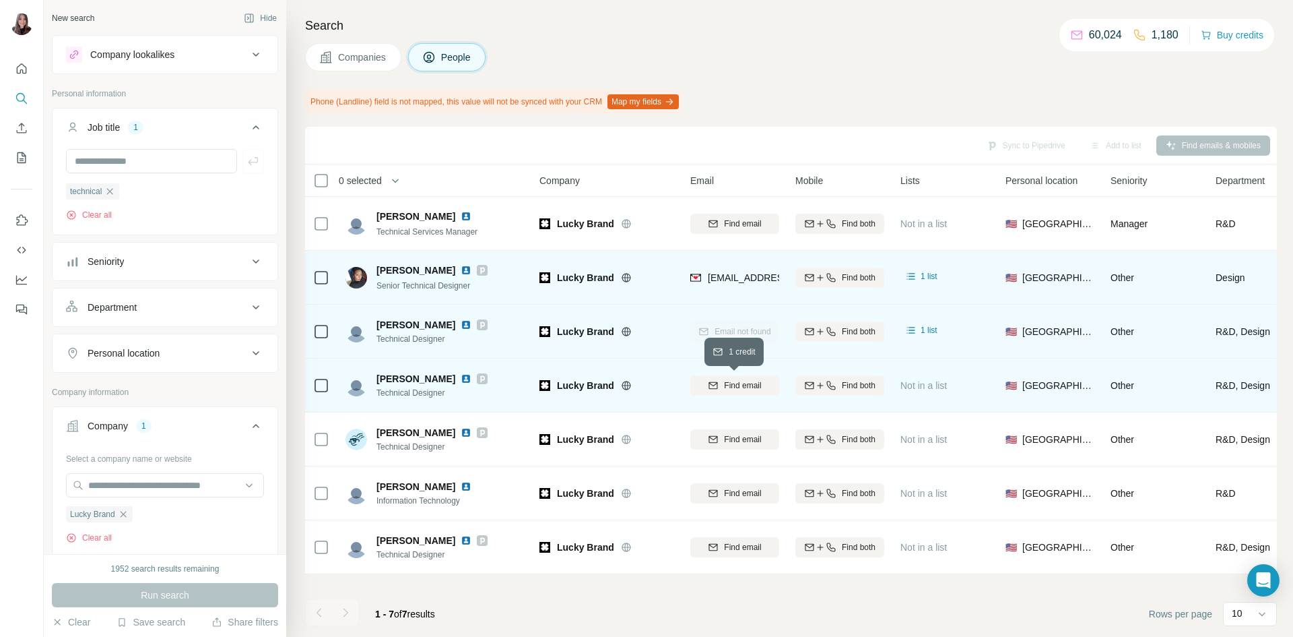
click at [746, 379] on span "Find email" at bounding box center [742, 385] width 37 height 12
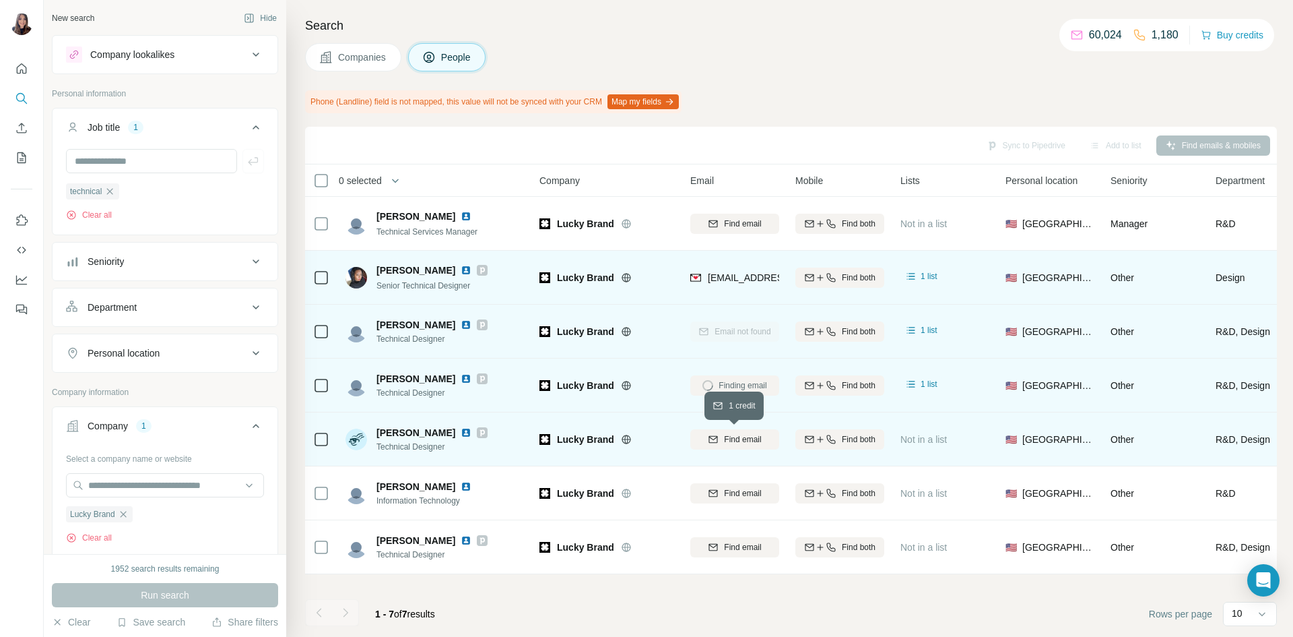
click at [731, 439] on span "Find email" at bounding box center [742, 439] width 37 height 12
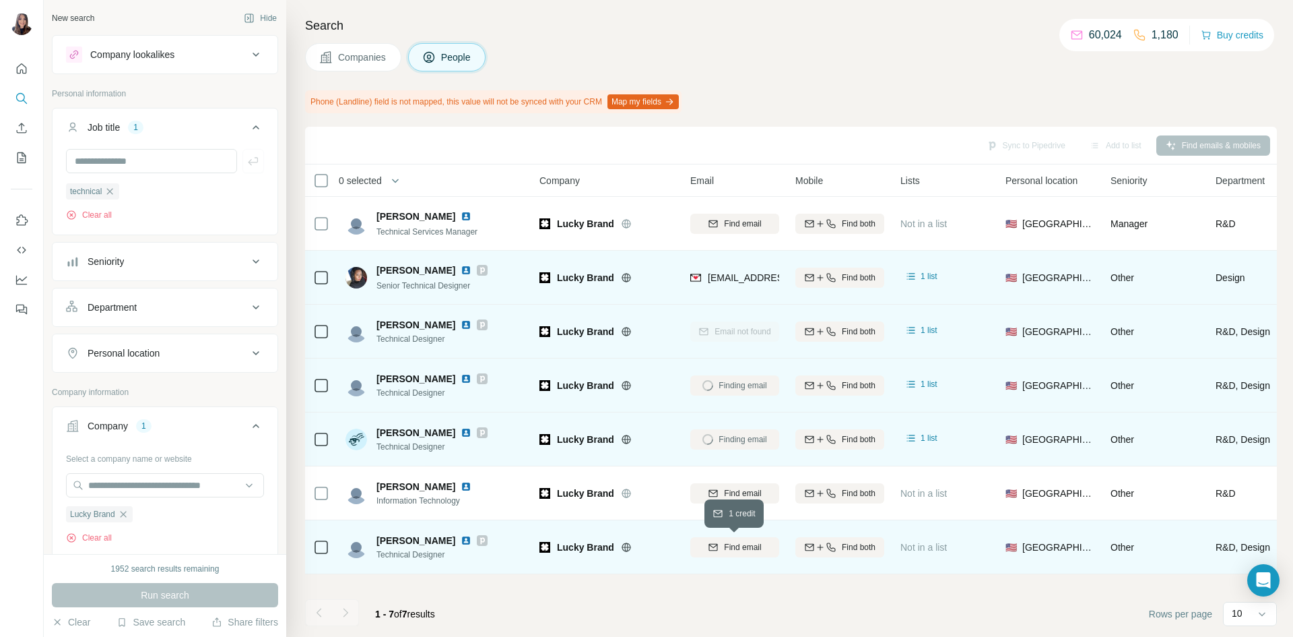
click at [738, 553] on button "Find email" at bounding box center [734, 547] width 89 height 20
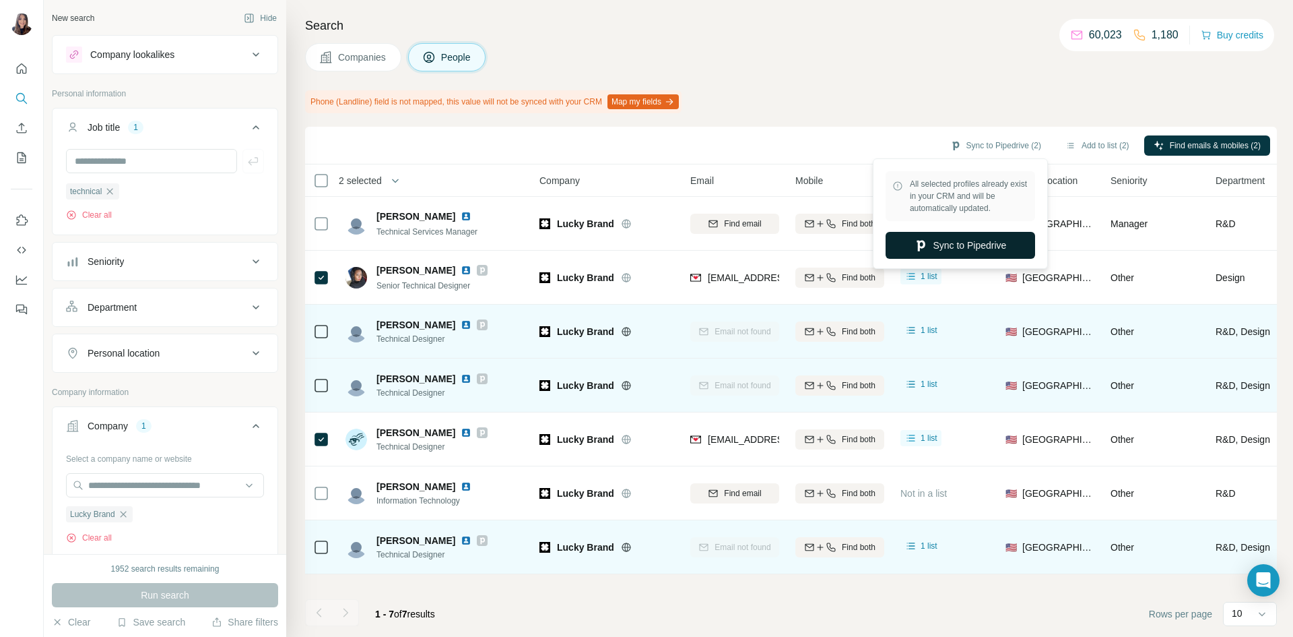
click at [953, 240] on button "Sync to Pipedrive" at bounding box center [961, 245] width 150 height 27
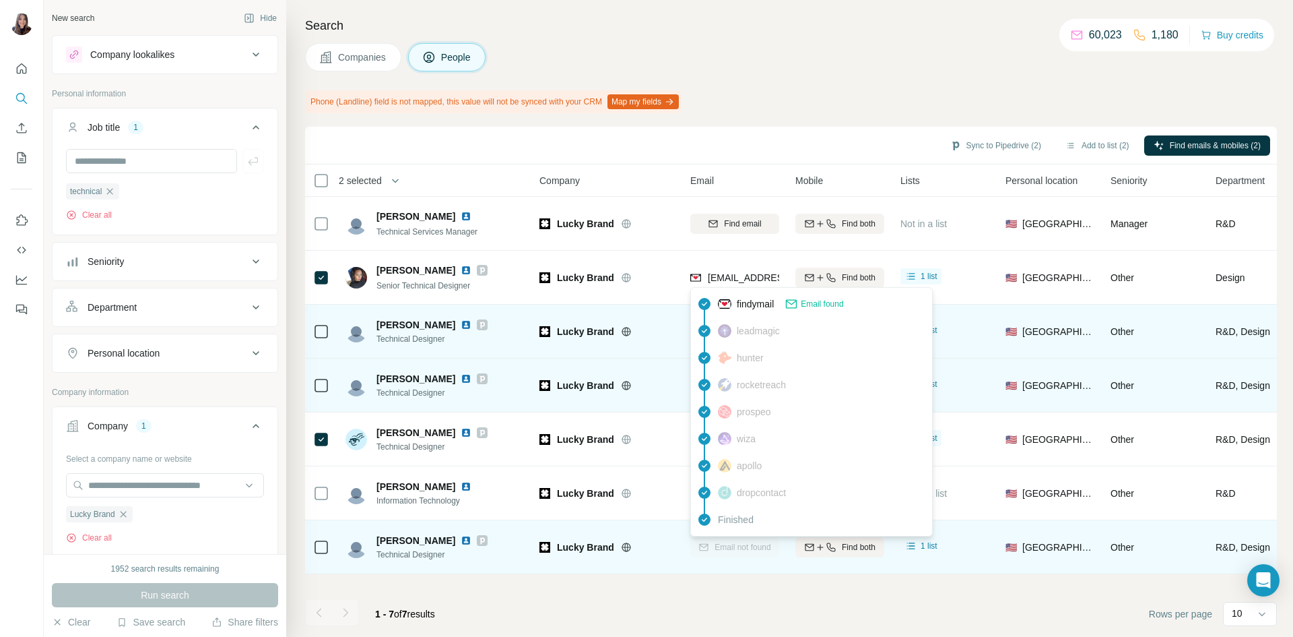
click at [742, 277] on span "bjohnson@luckybrand.com" at bounding box center [788, 277] width 160 height 11
click at [737, 282] on span "bjohnson@luckybrand.com" at bounding box center [788, 277] width 160 height 11
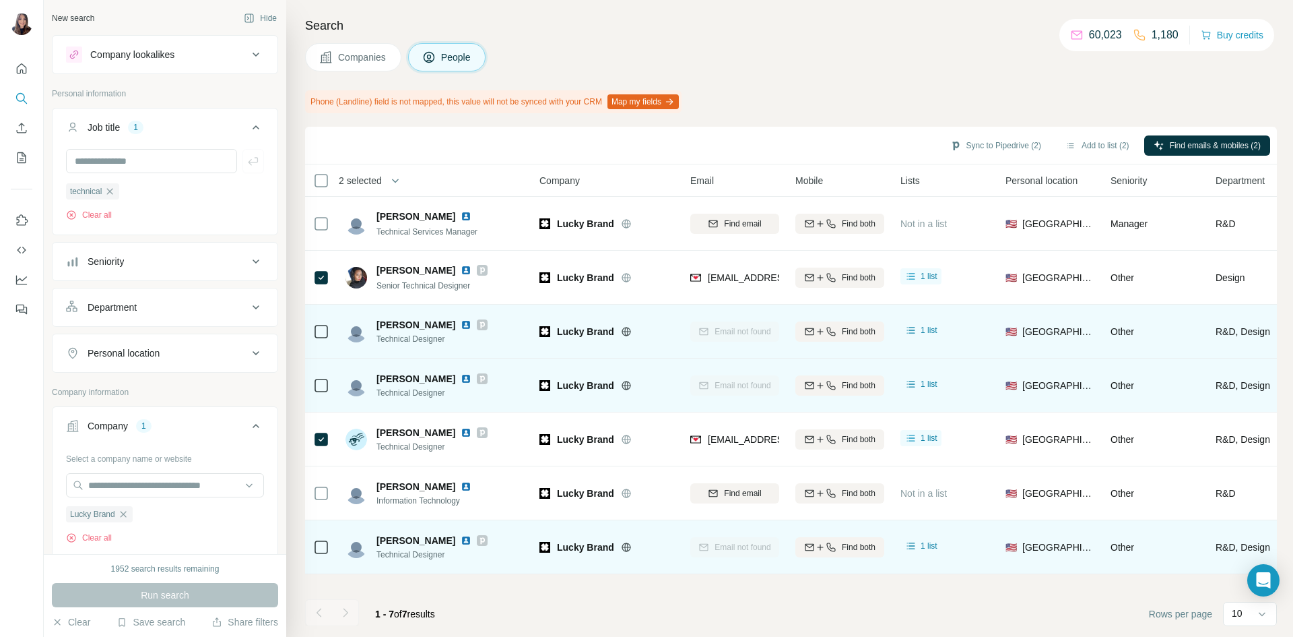
click at [480, 268] on icon at bounding box center [482, 270] width 5 height 7
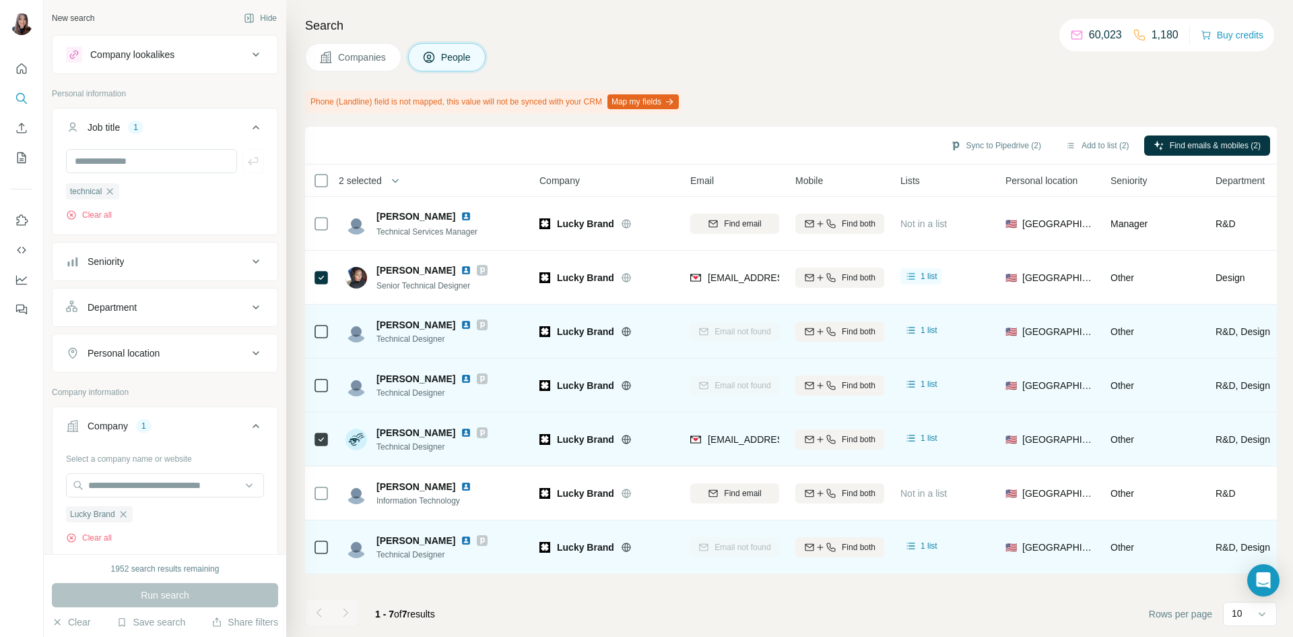
click at [478, 431] on icon at bounding box center [482, 432] width 8 height 11
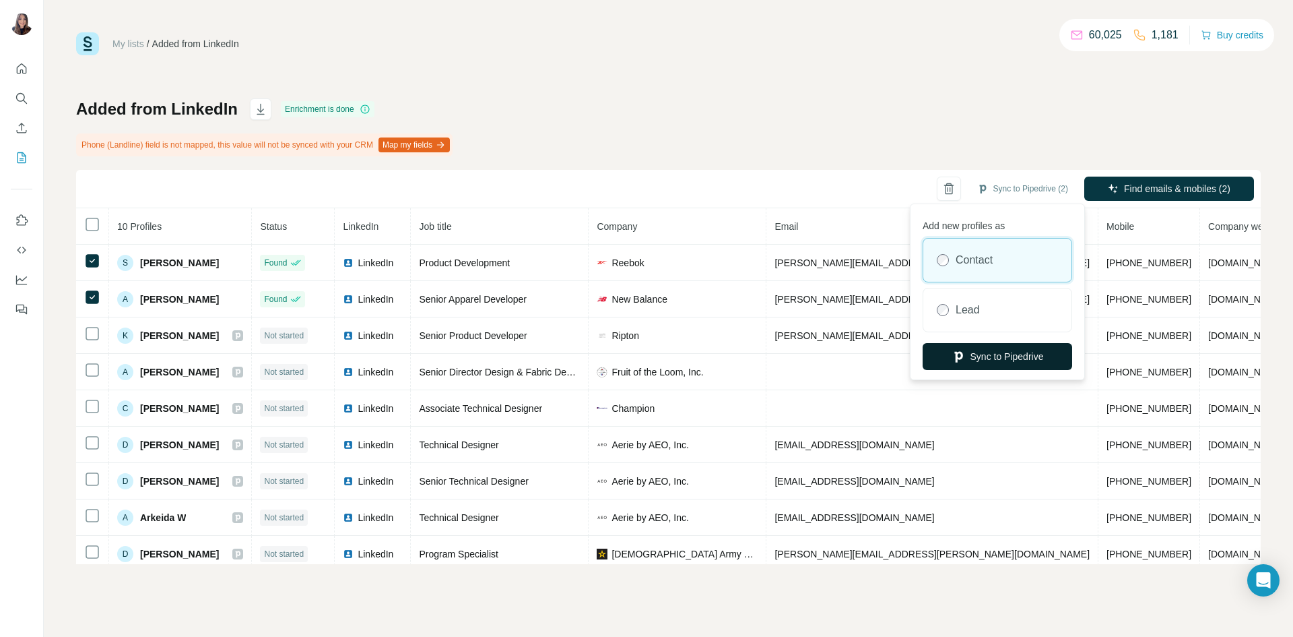
click at [977, 360] on button "Sync to Pipedrive" at bounding box center [998, 356] width 150 height 27
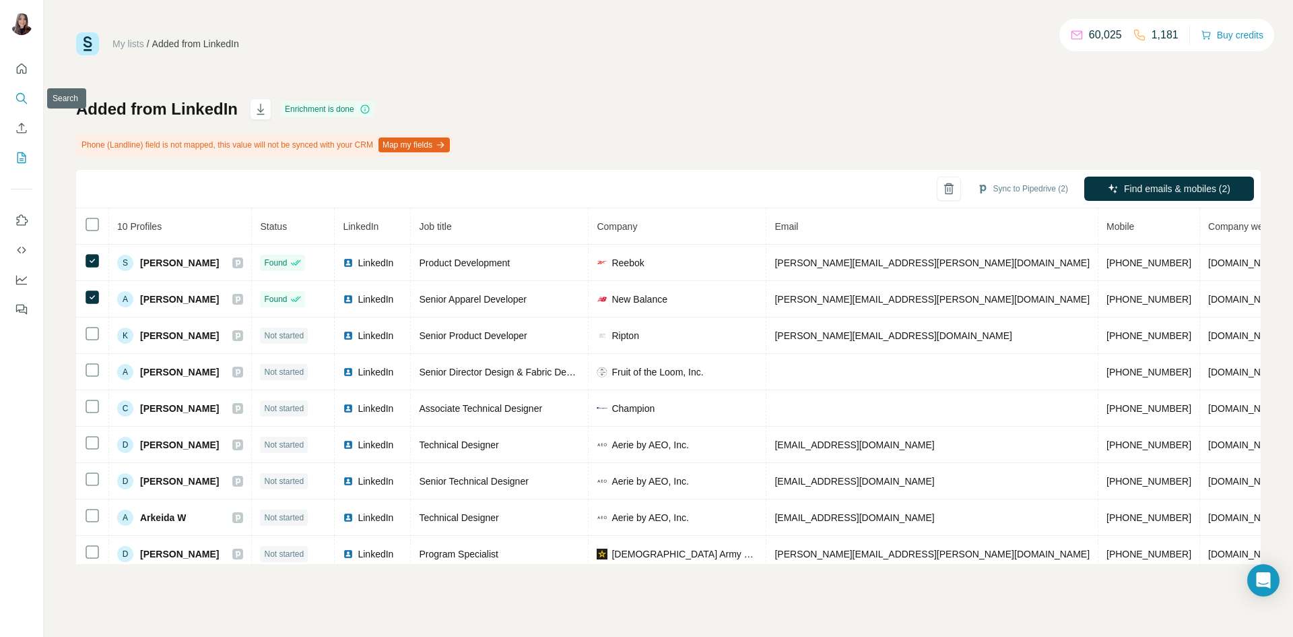
click at [20, 98] on icon "Search" at bounding box center [21, 98] width 13 height 13
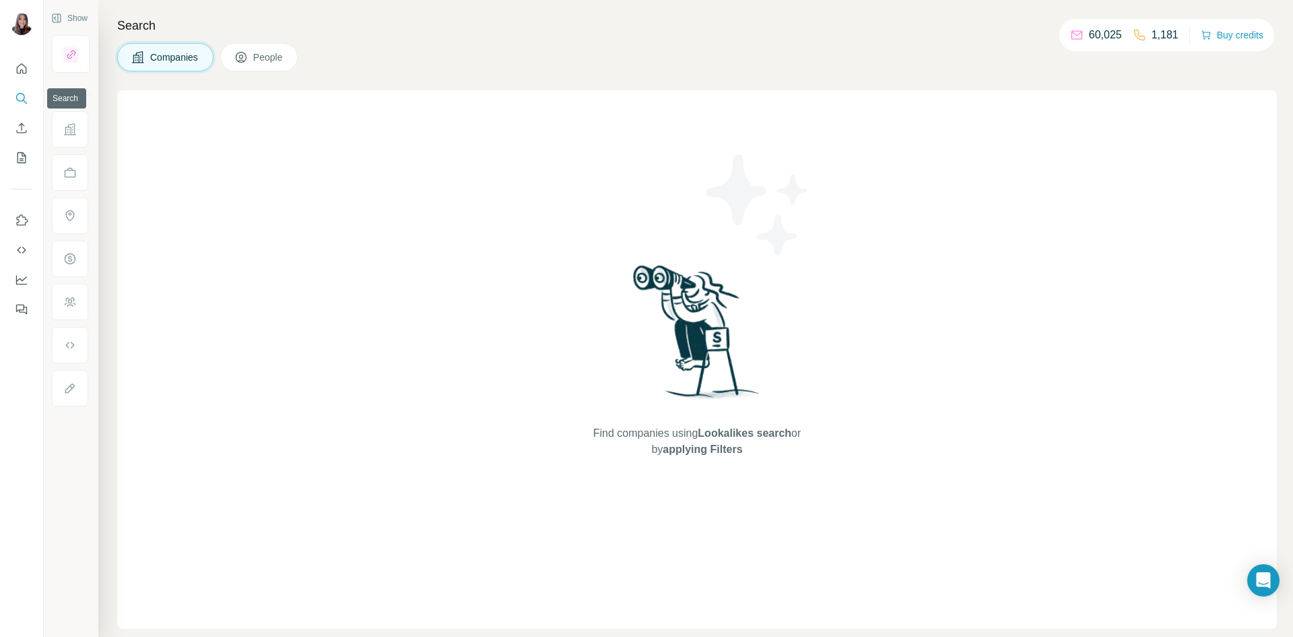
click at [15, 100] on icon "Search" at bounding box center [21, 98] width 13 height 13
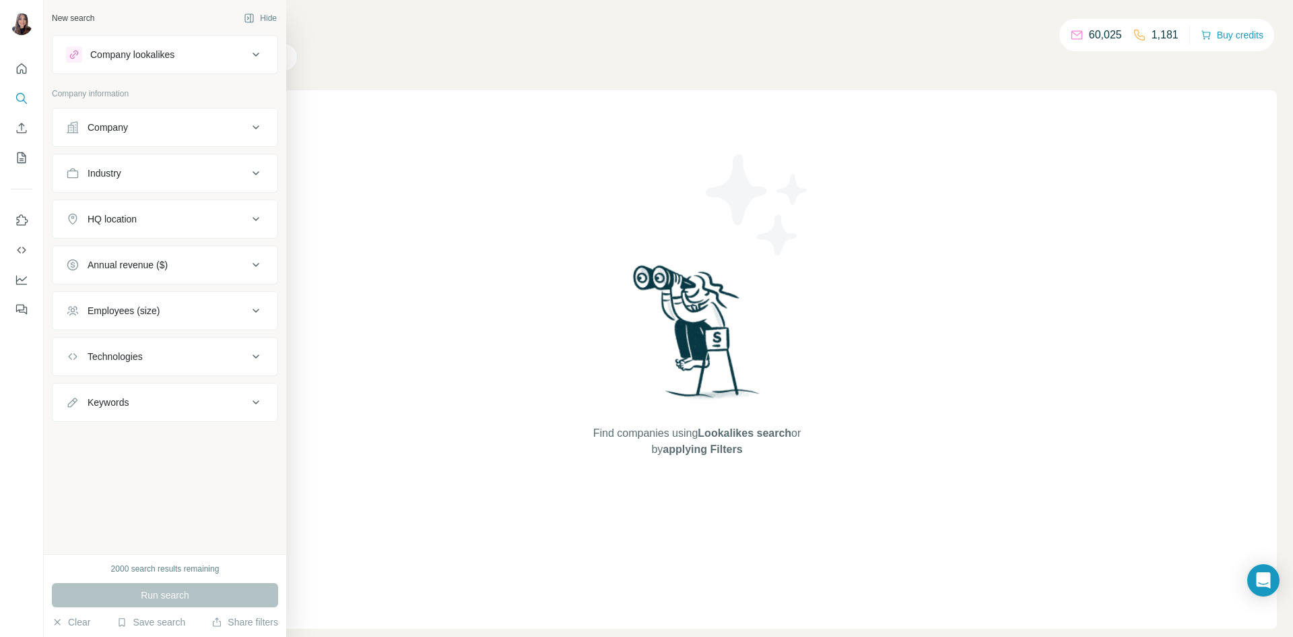
click at [77, 58] on icon at bounding box center [74, 54] width 11 height 11
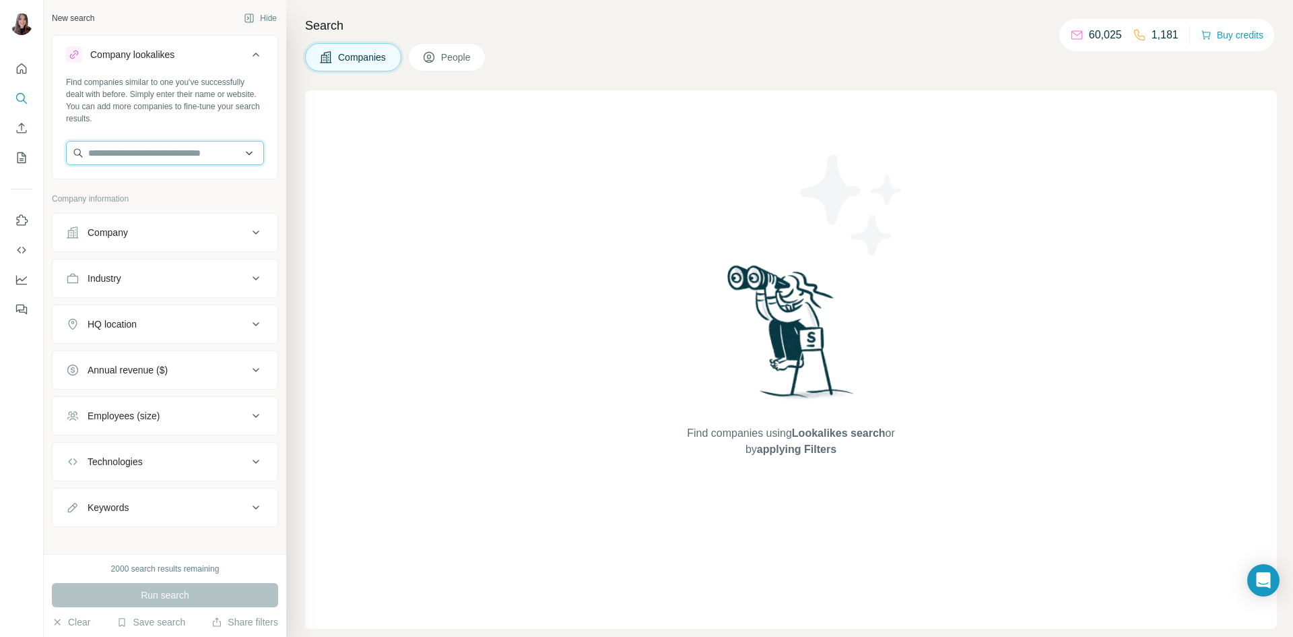
click at [158, 152] on input "text" at bounding box center [165, 153] width 198 height 24
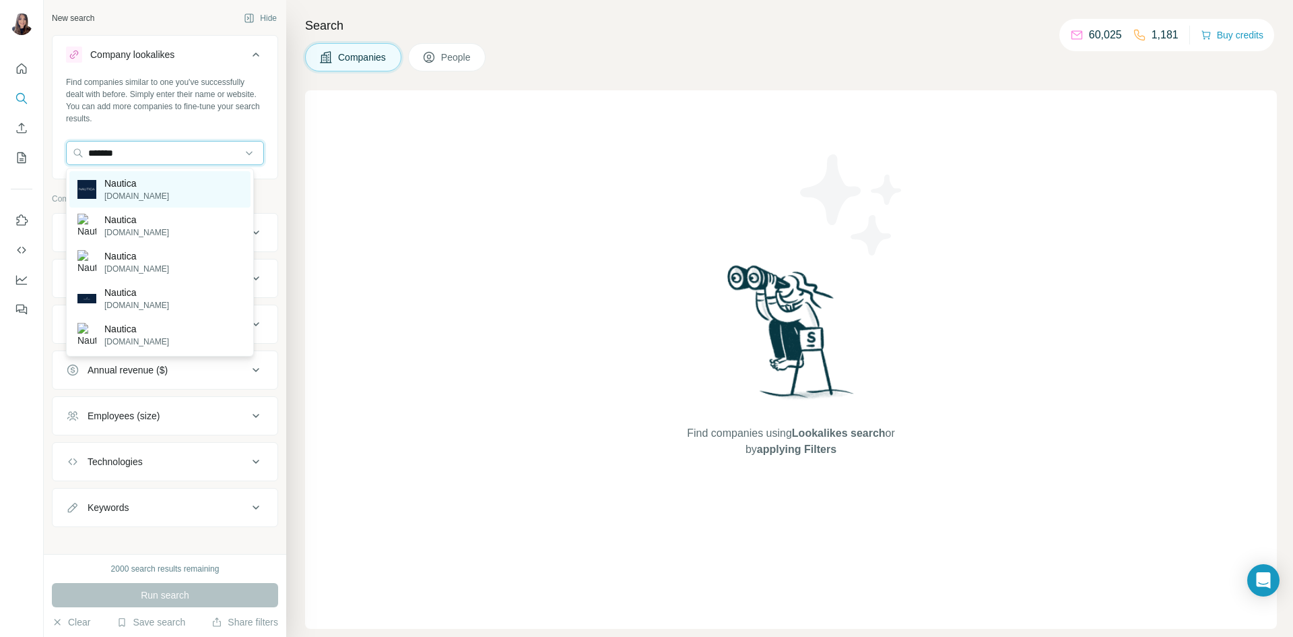
type input "*******"
click at [160, 183] on div "Nautica [DOMAIN_NAME]" at bounding box center [159, 189] width 181 height 36
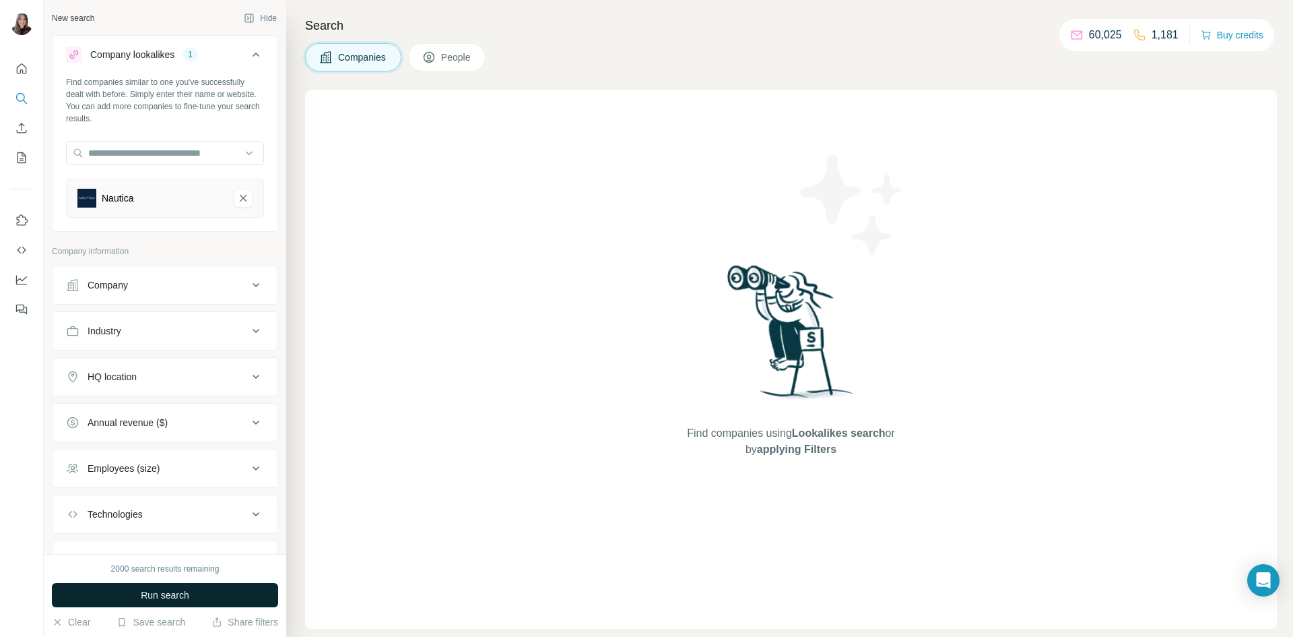
click at [114, 604] on button "Run search" at bounding box center [165, 595] width 226 height 24
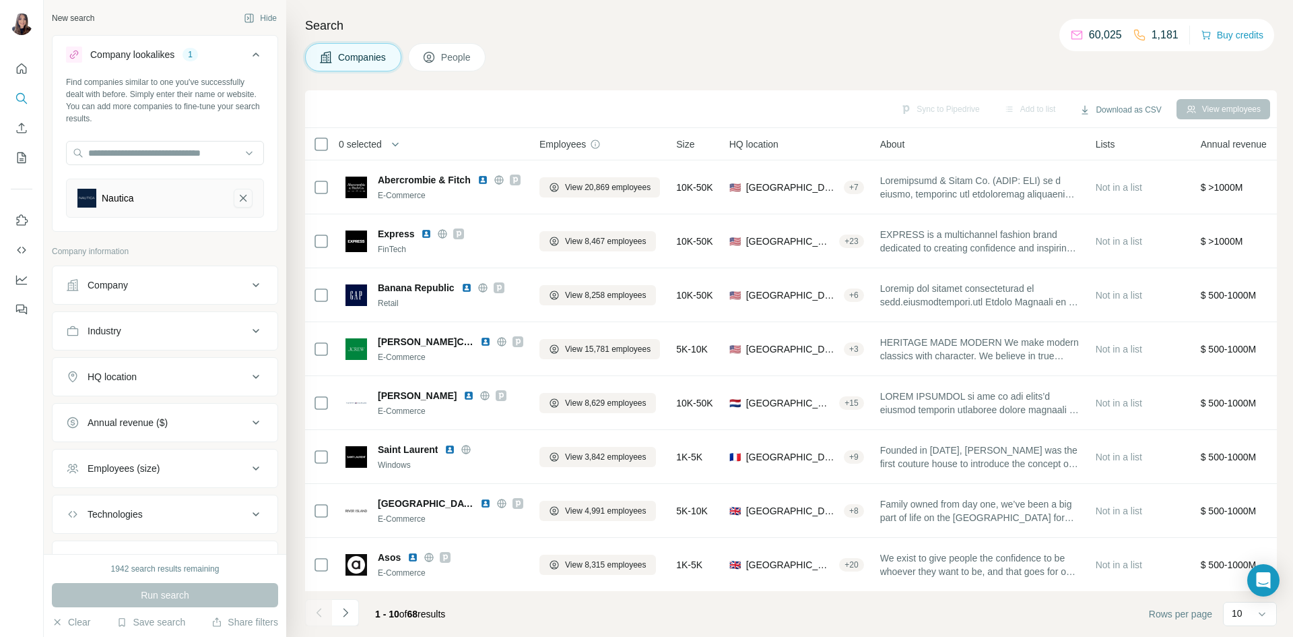
click at [237, 199] on icon "Nautica-remove-button" at bounding box center [243, 197] width 12 height 13
click at [197, 224] on button "Company" at bounding box center [165, 232] width 225 height 32
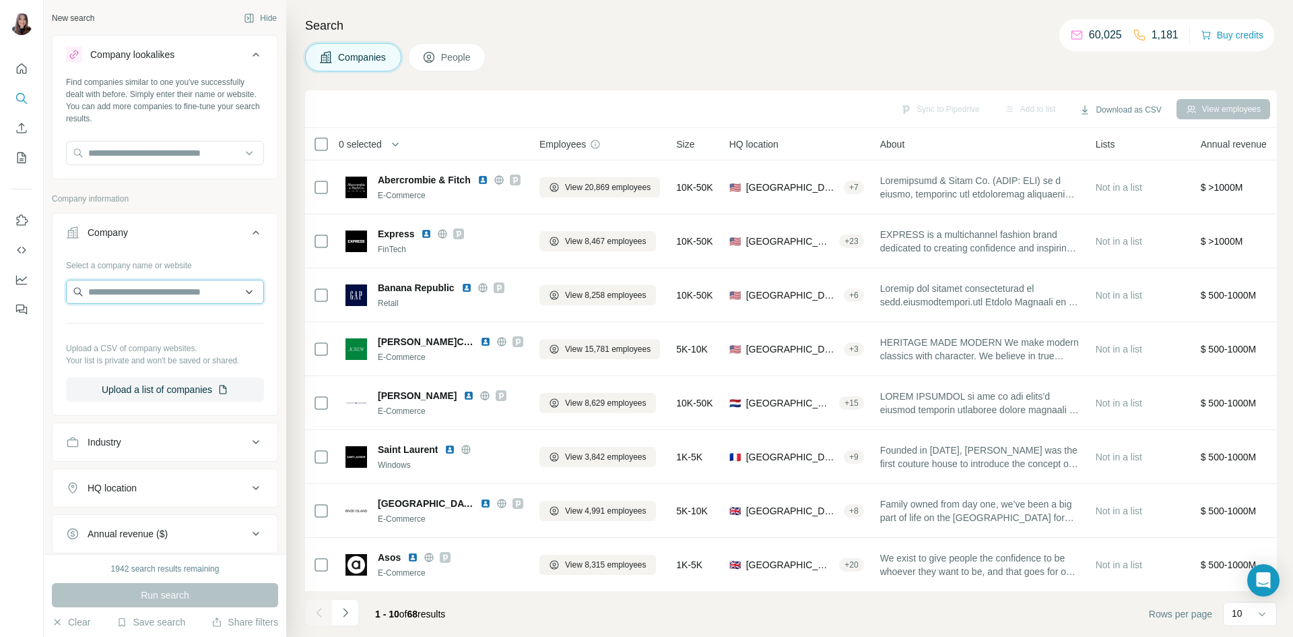
click at [163, 285] on input "text" at bounding box center [165, 292] width 198 height 24
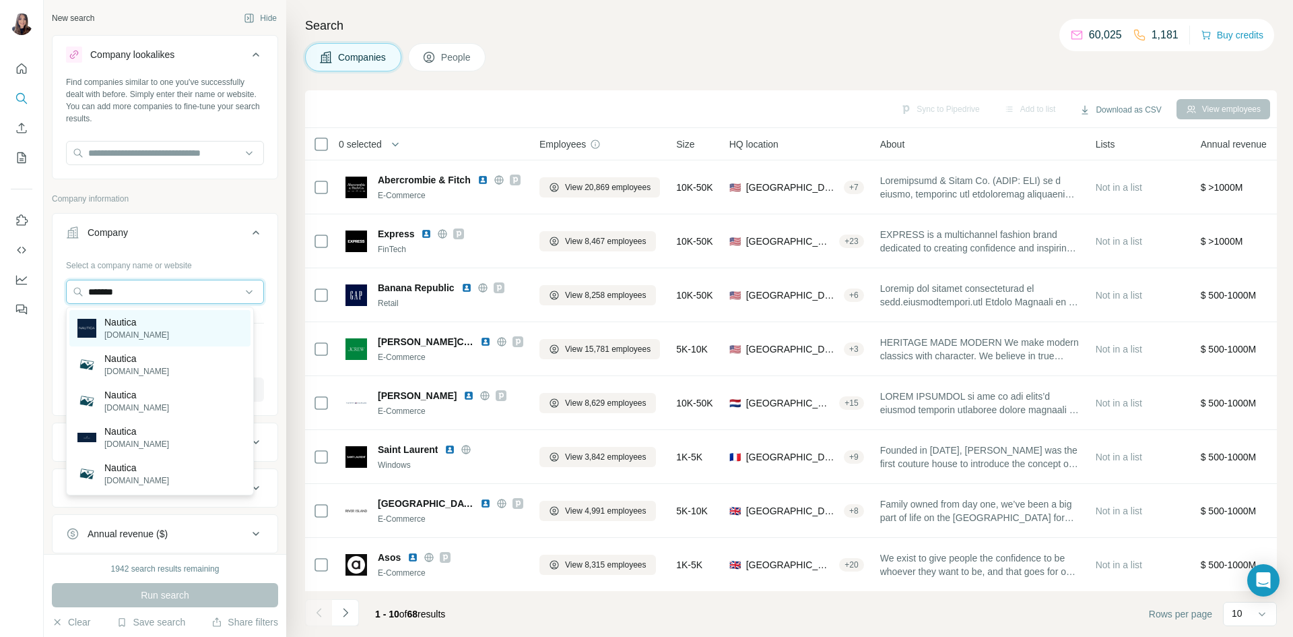
type input "*******"
click at [156, 321] on div "Nautica [DOMAIN_NAME]" at bounding box center [159, 328] width 181 height 36
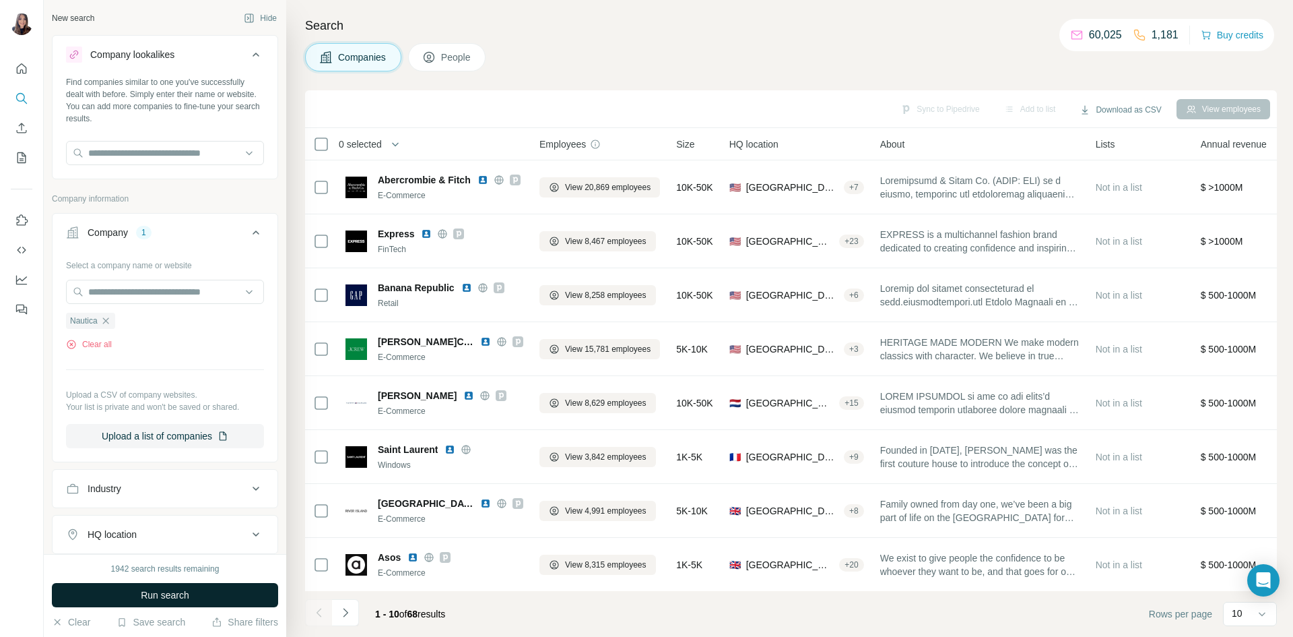
click at [151, 591] on span "Run search" at bounding box center [165, 594] width 49 height 13
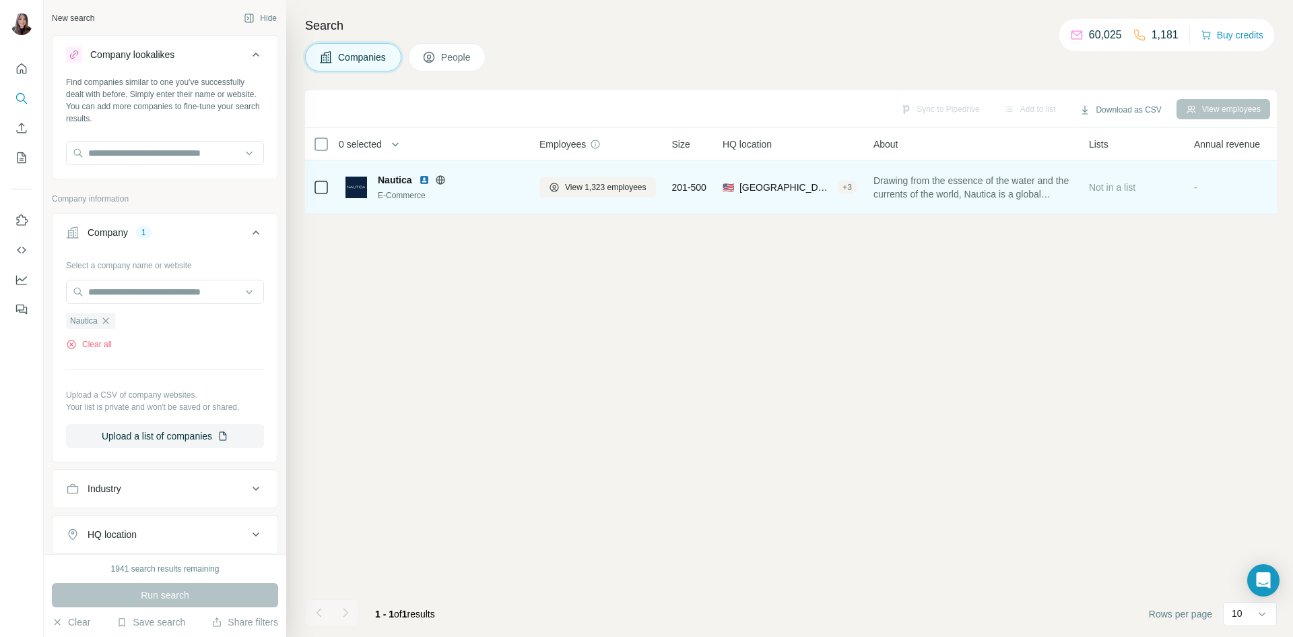
click at [540, 178] on div "View 1,323 employees" at bounding box center [598, 186] width 117 height 37
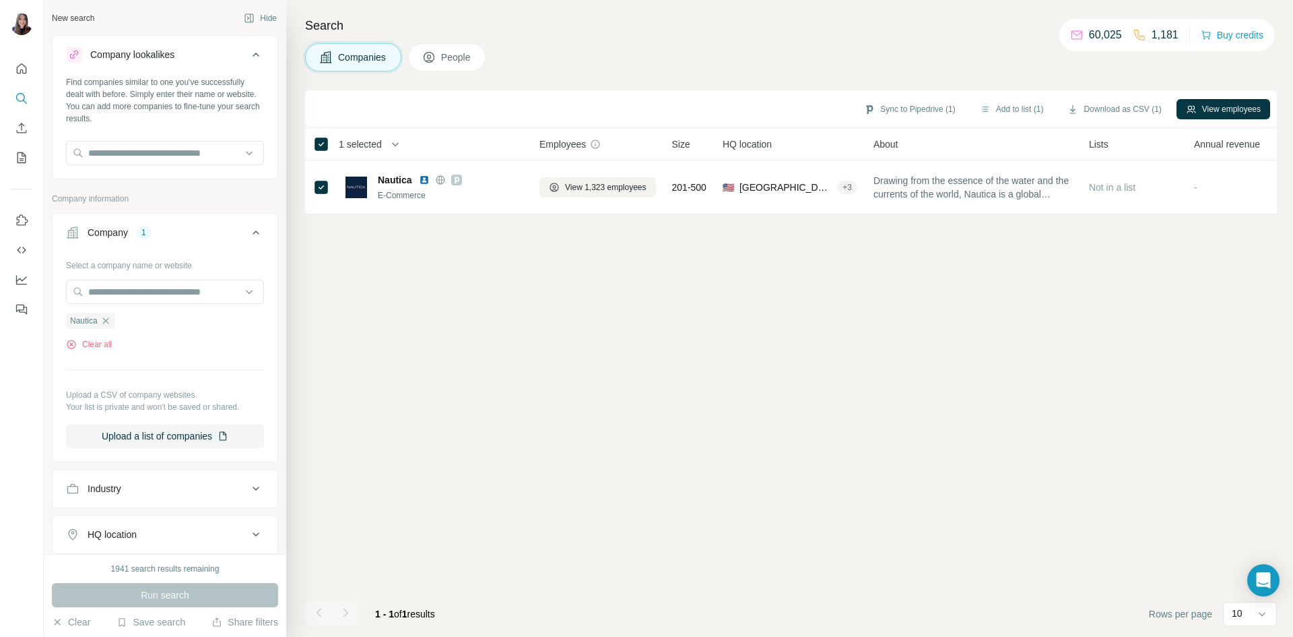
click at [475, 64] on button "People" at bounding box center [447, 57] width 78 height 28
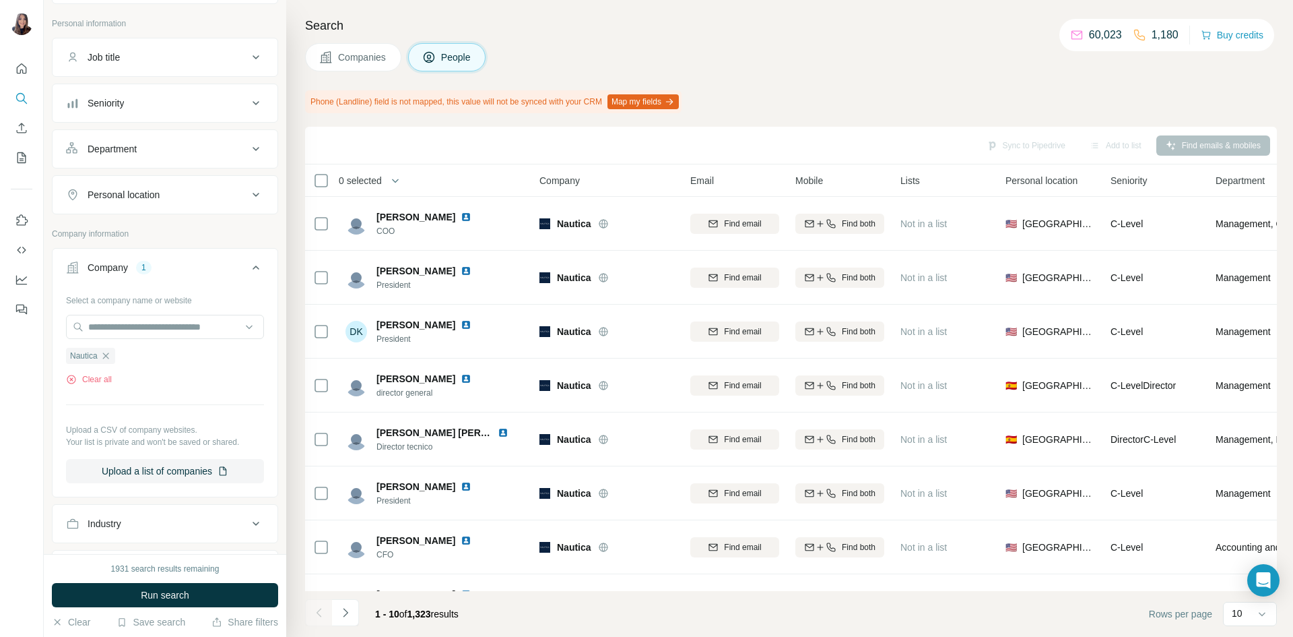
scroll to position [176, 0]
click at [108, 331] on input "text" at bounding box center [165, 326] width 198 height 24
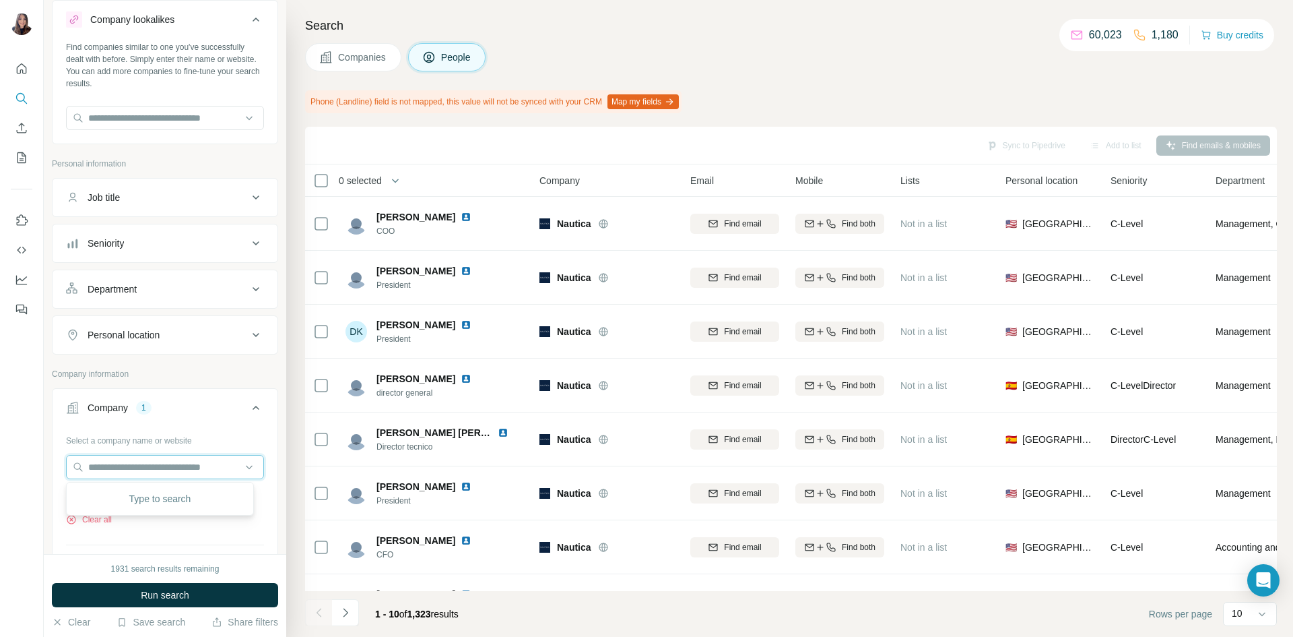
scroll to position [0, 0]
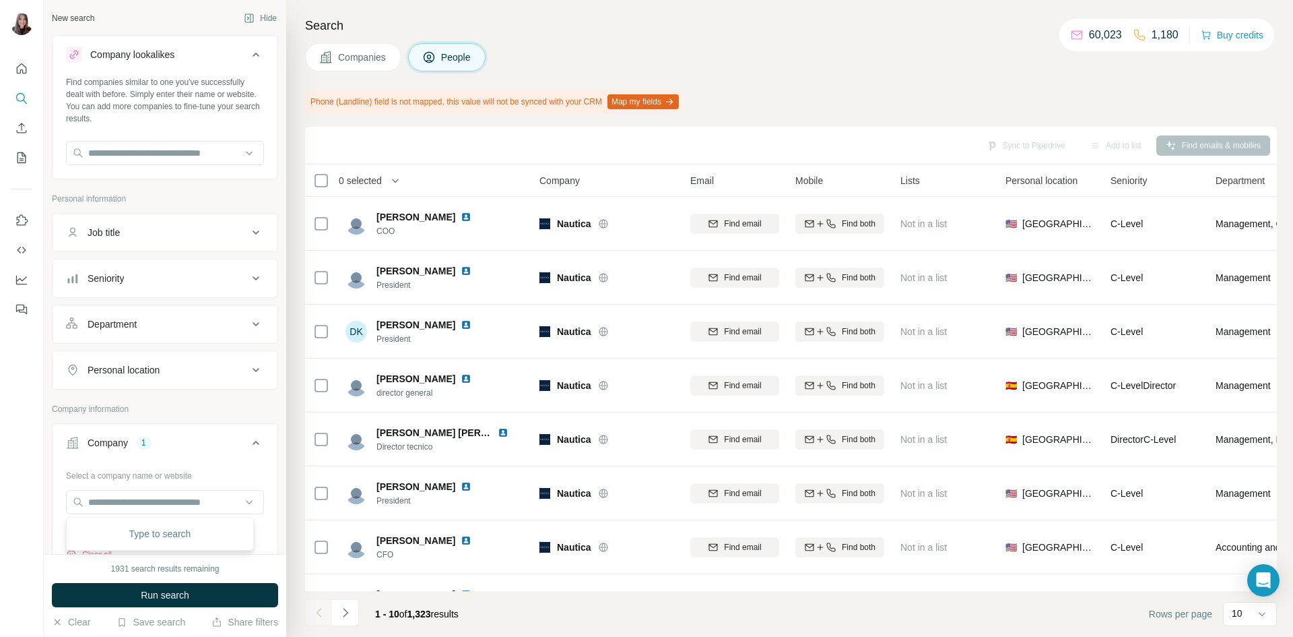
click at [177, 237] on div "Job title" at bounding box center [157, 232] width 182 height 13
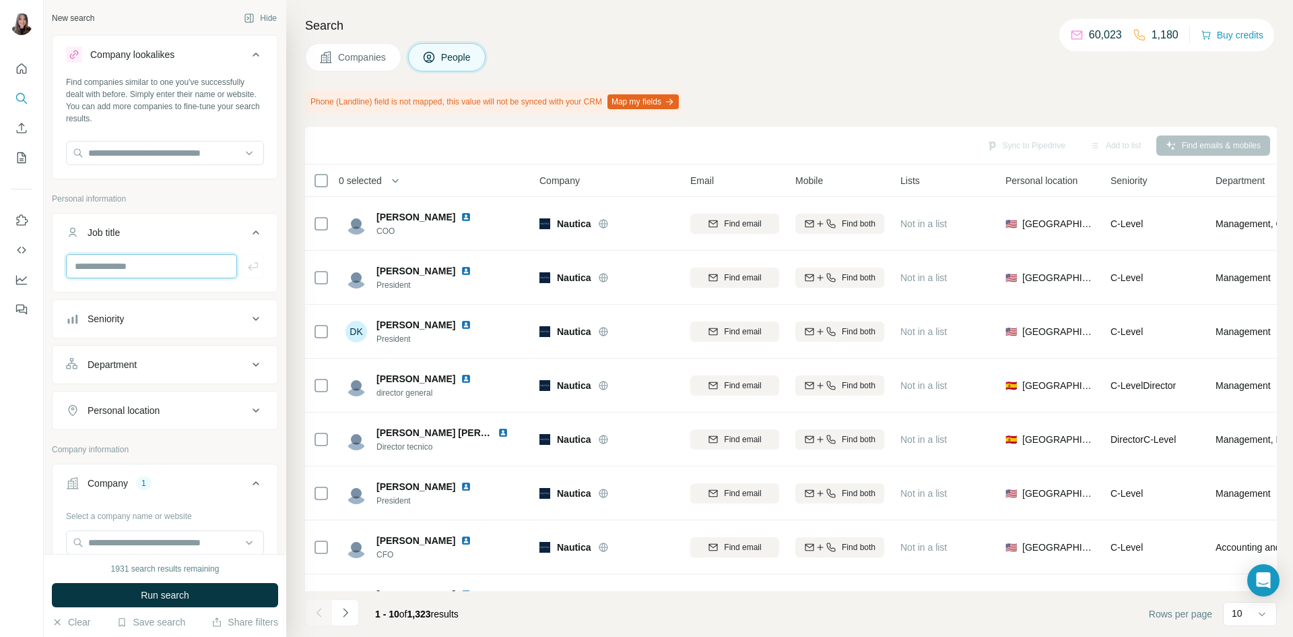
click at [158, 267] on input "text" at bounding box center [151, 266] width 171 height 24
type input "*********"
click at [247, 268] on icon "button" at bounding box center [253, 265] width 13 height 13
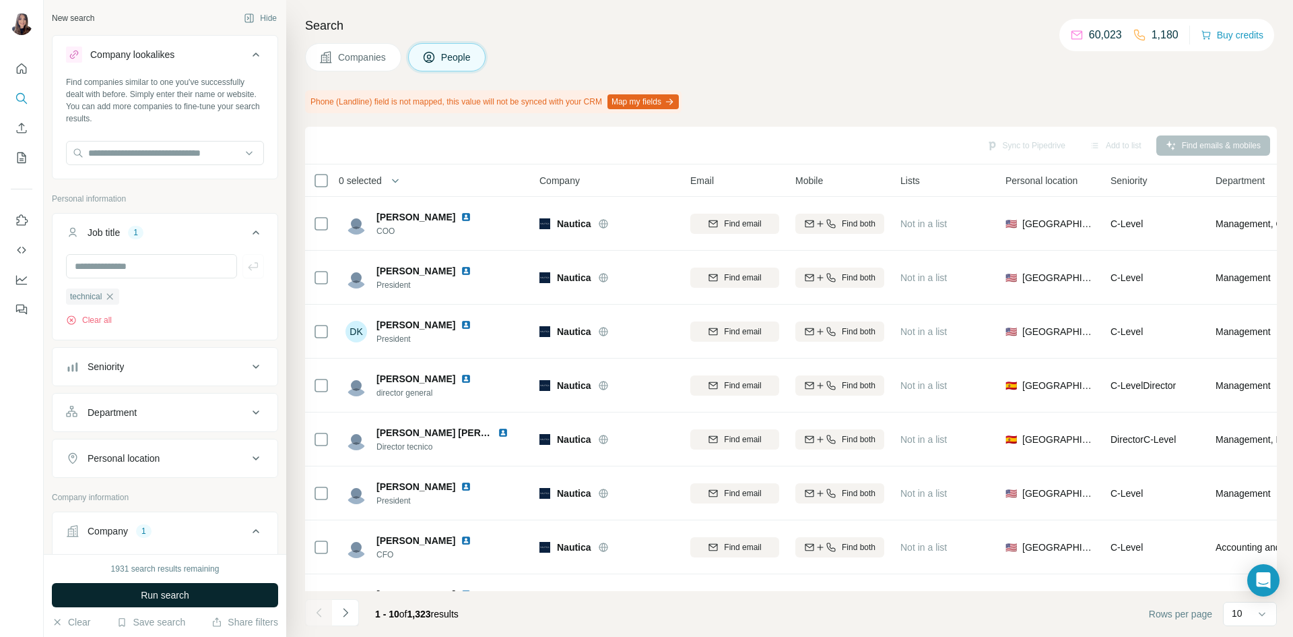
click at [170, 601] on span "Run search" at bounding box center [165, 594] width 49 height 13
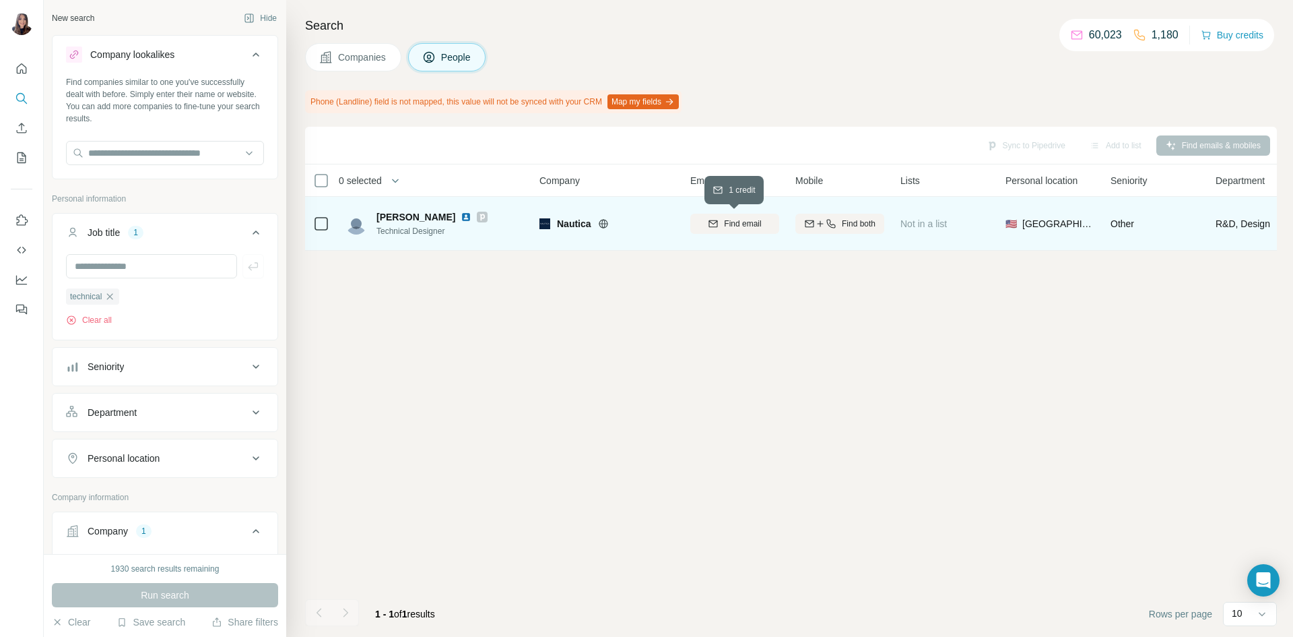
click at [709, 222] on icon "button" at bounding box center [713, 223] width 9 height 7
click at [851, 220] on span "Find both" at bounding box center [859, 224] width 34 height 12
click at [461, 218] on img at bounding box center [466, 217] width 11 height 11
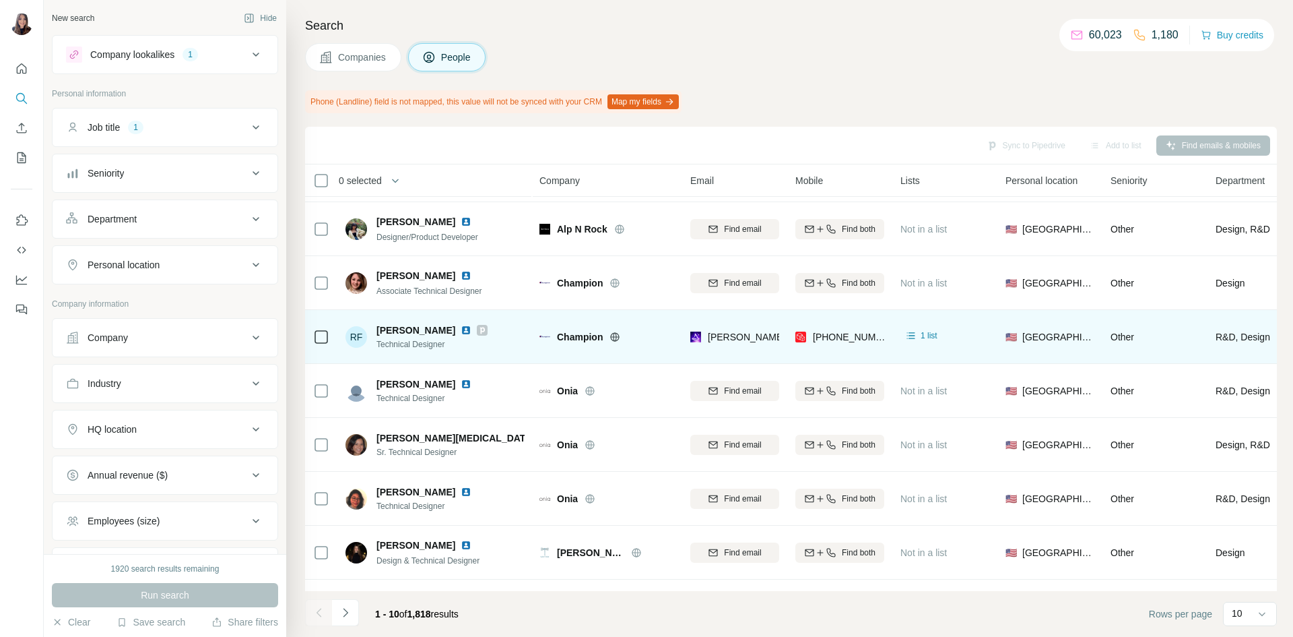
scroll to position [49, 0]
click at [480, 329] on icon at bounding box center [482, 329] width 5 height 7
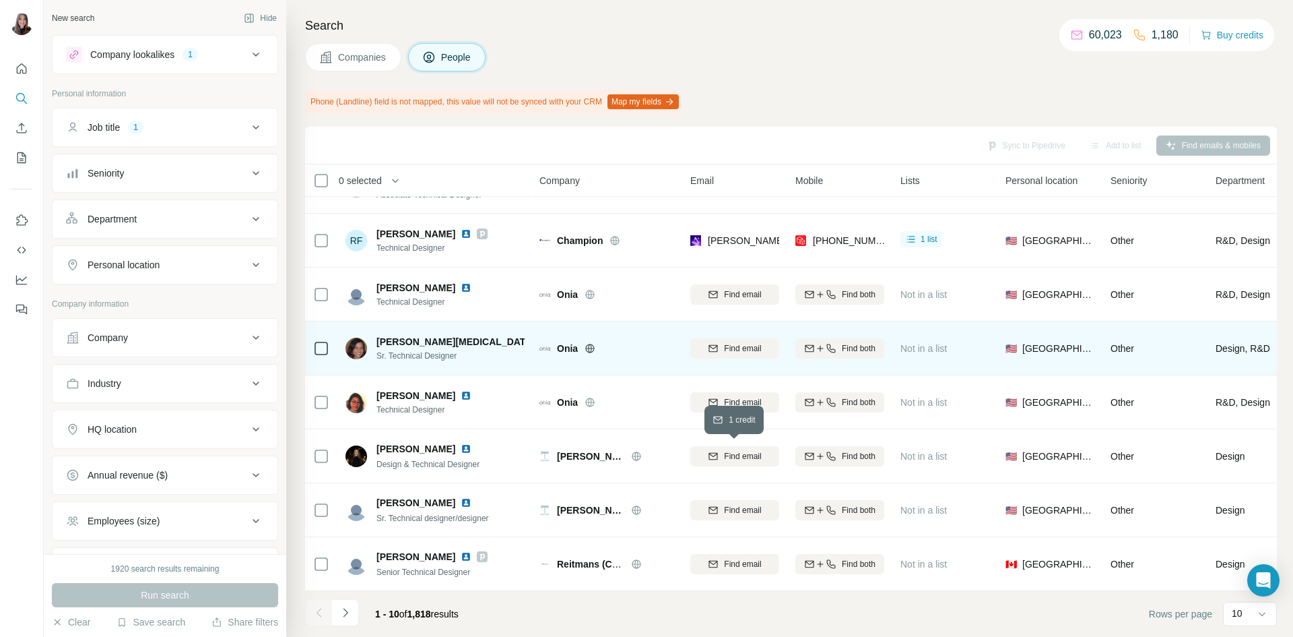
scroll to position [0, 0]
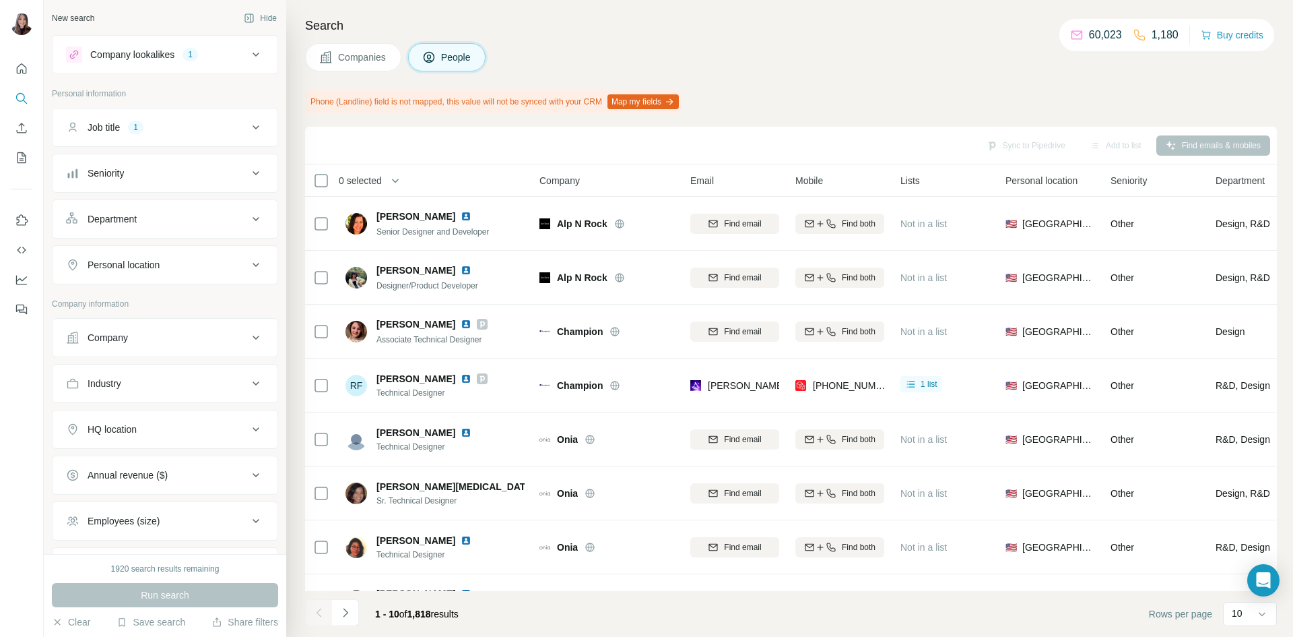
click at [120, 126] on div "Job title" at bounding box center [104, 127] width 32 height 13
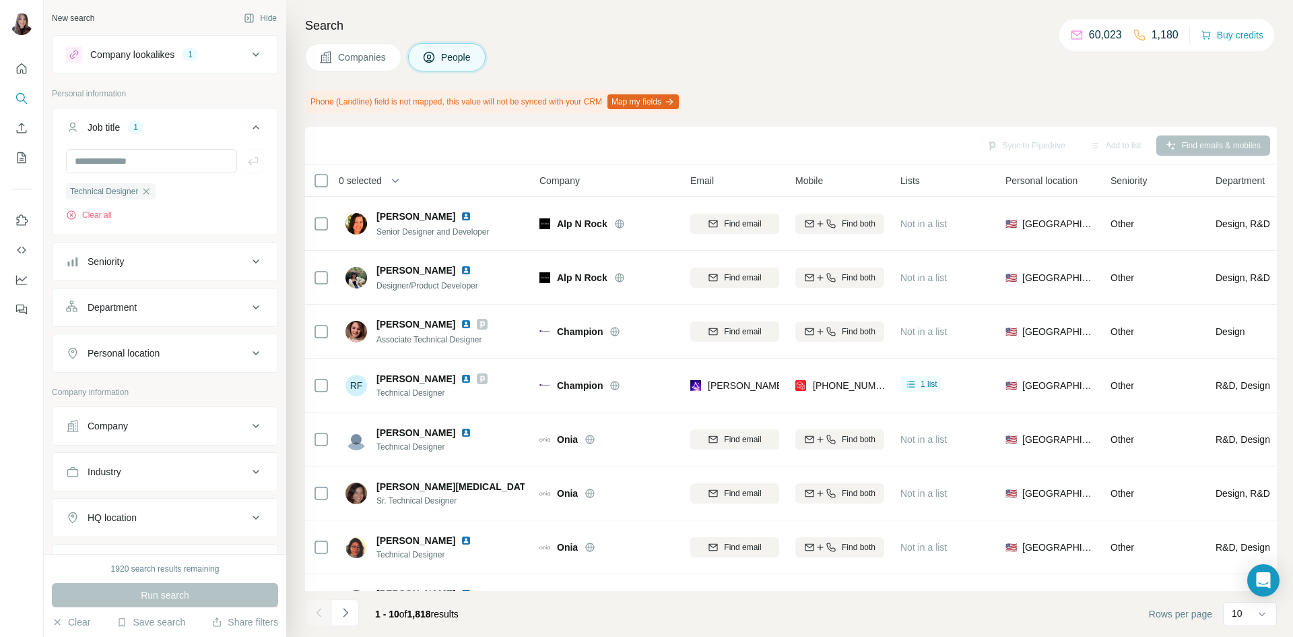
click at [357, 51] on span "Companies" at bounding box center [362, 57] width 49 height 13
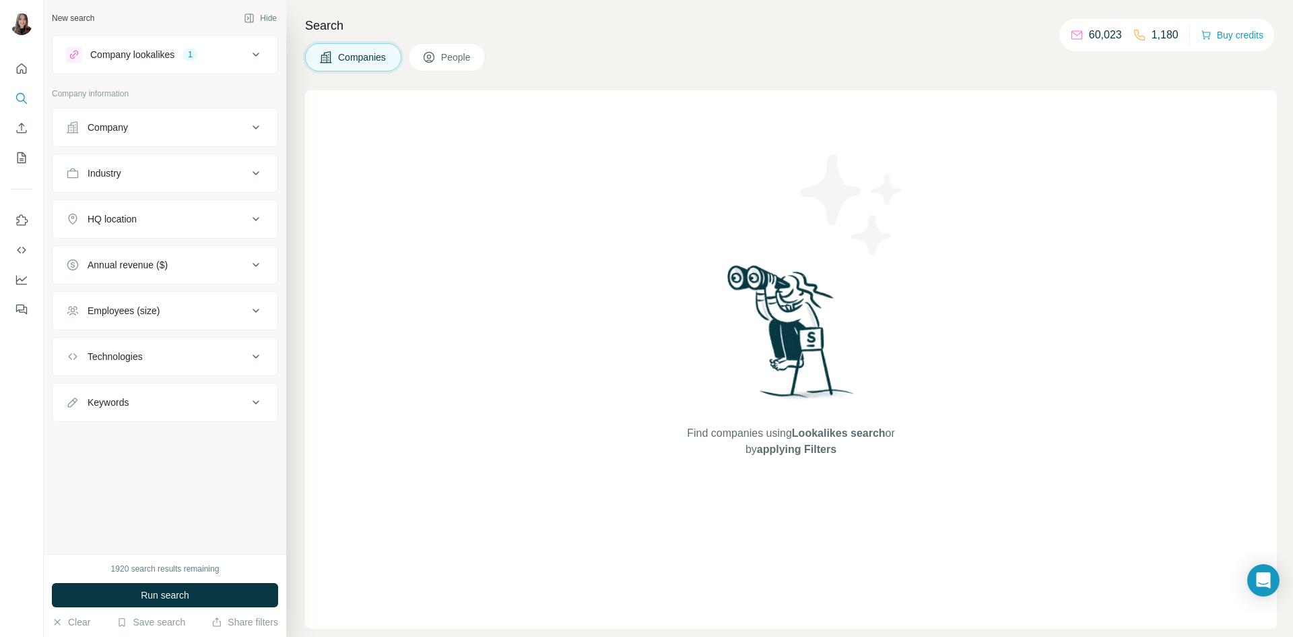
click at [137, 141] on button "Company" at bounding box center [165, 127] width 225 height 32
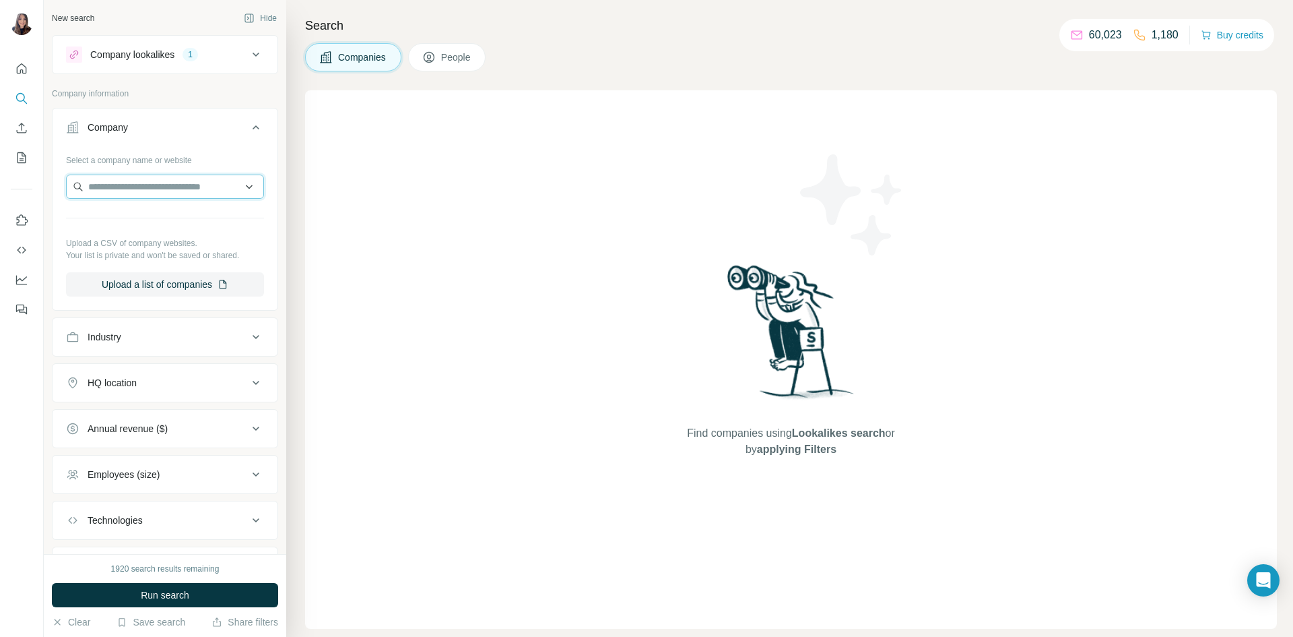
click at [143, 181] on input "text" at bounding box center [165, 186] width 198 height 24
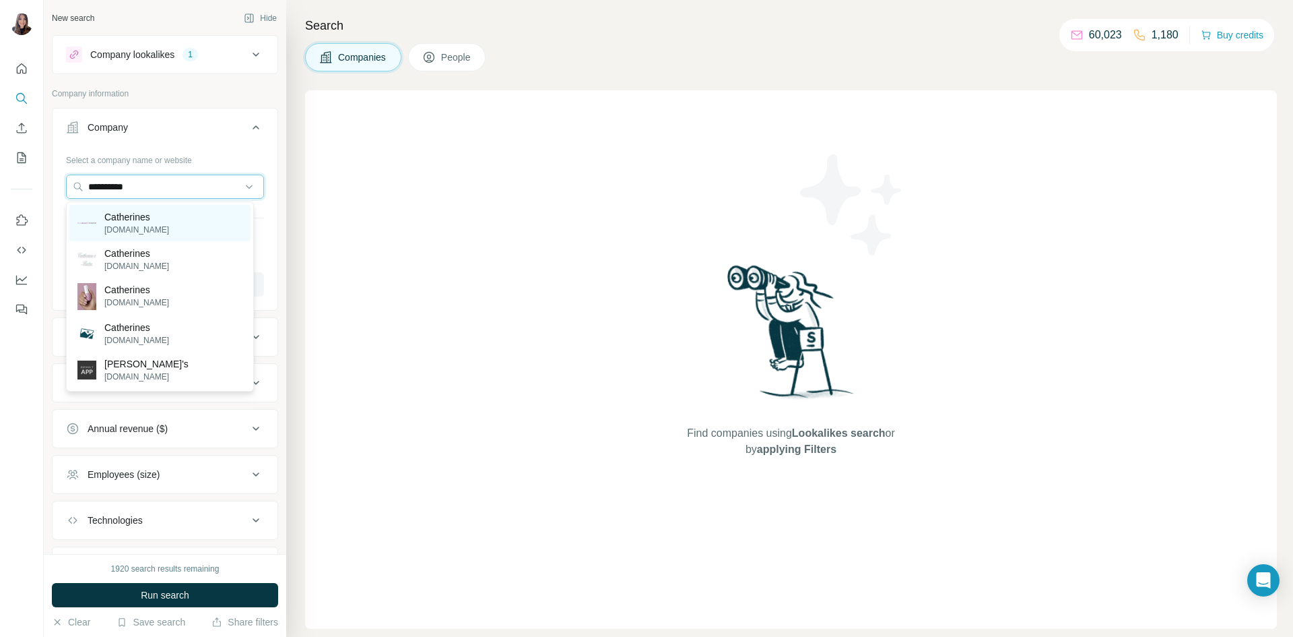
type input "**********"
click at [167, 215] on div "Catherines catherines.com" at bounding box center [159, 223] width 181 height 36
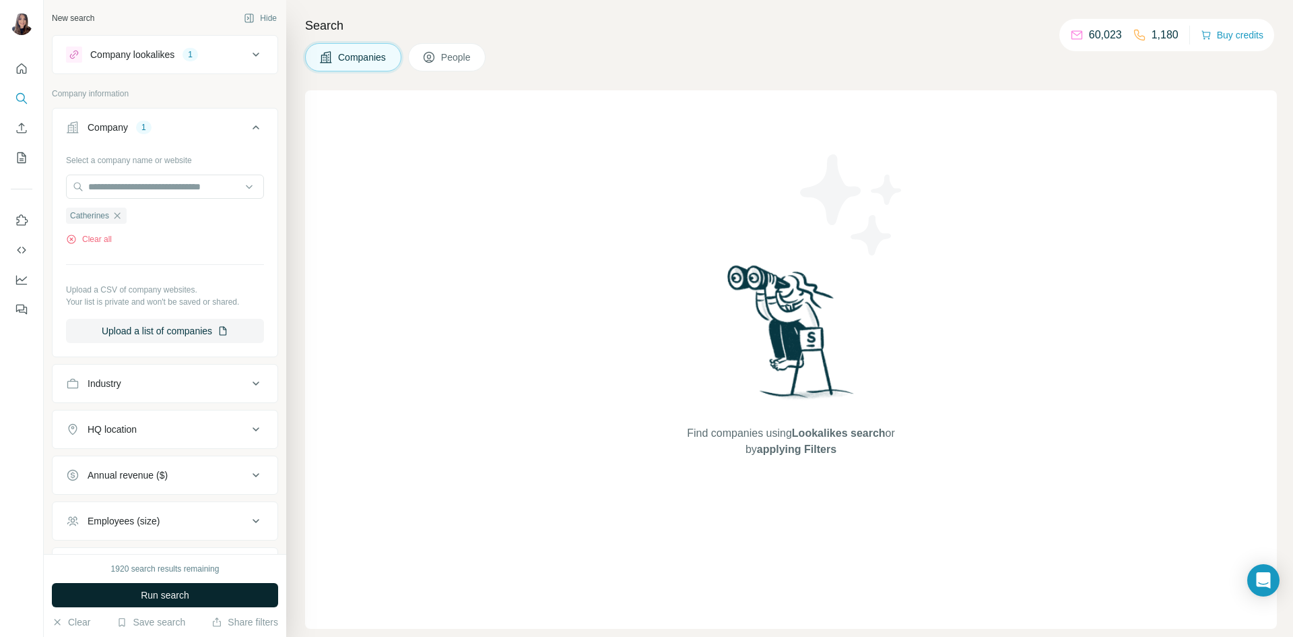
click at [164, 593] on span "Run search" at bounding box center [165, 594] width 49 height 13
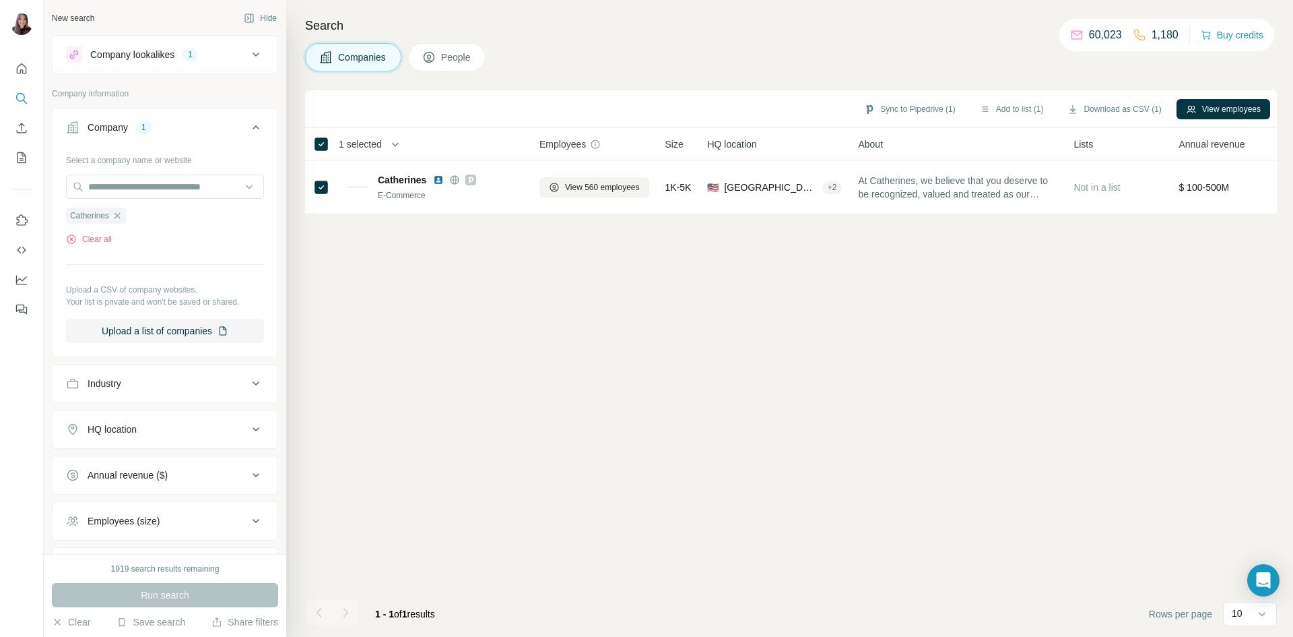
click at [463, 63] on span "People" at bounding box center [456, 57] width 31 height 13
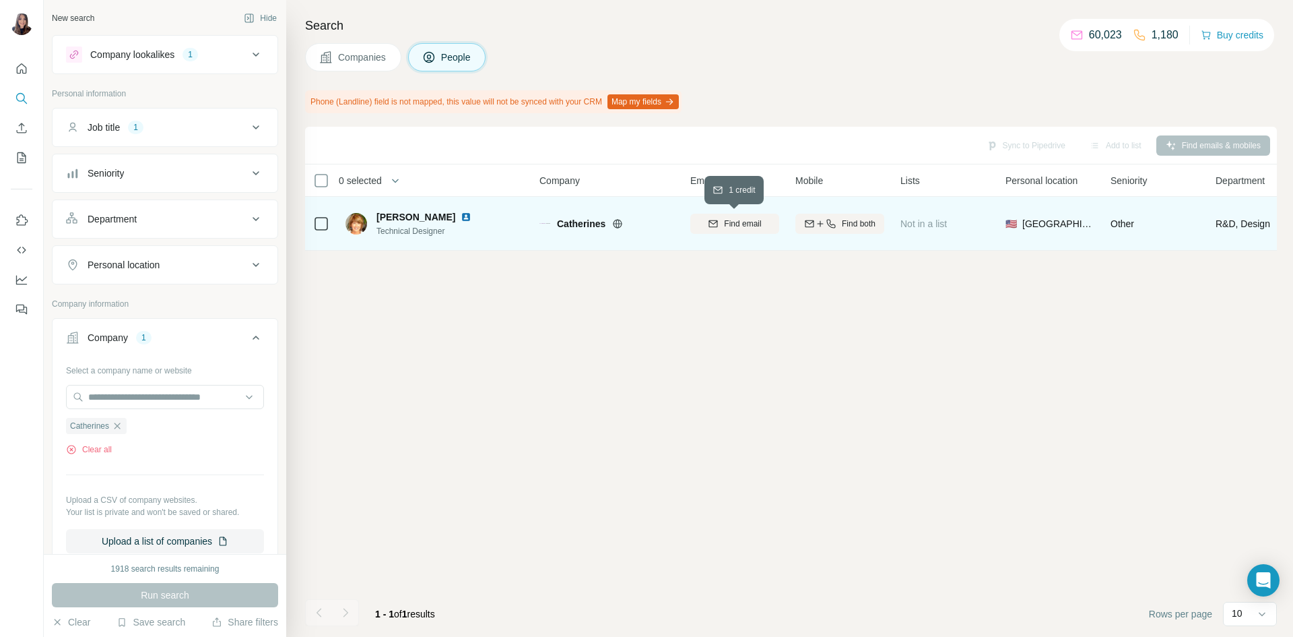
click at [734, 226] on span "Find email" at bounding box center [742, 224] width 37 height 12
click at [818, 223] on icon "button" at bounding box center [820, 223] width 6 height 1
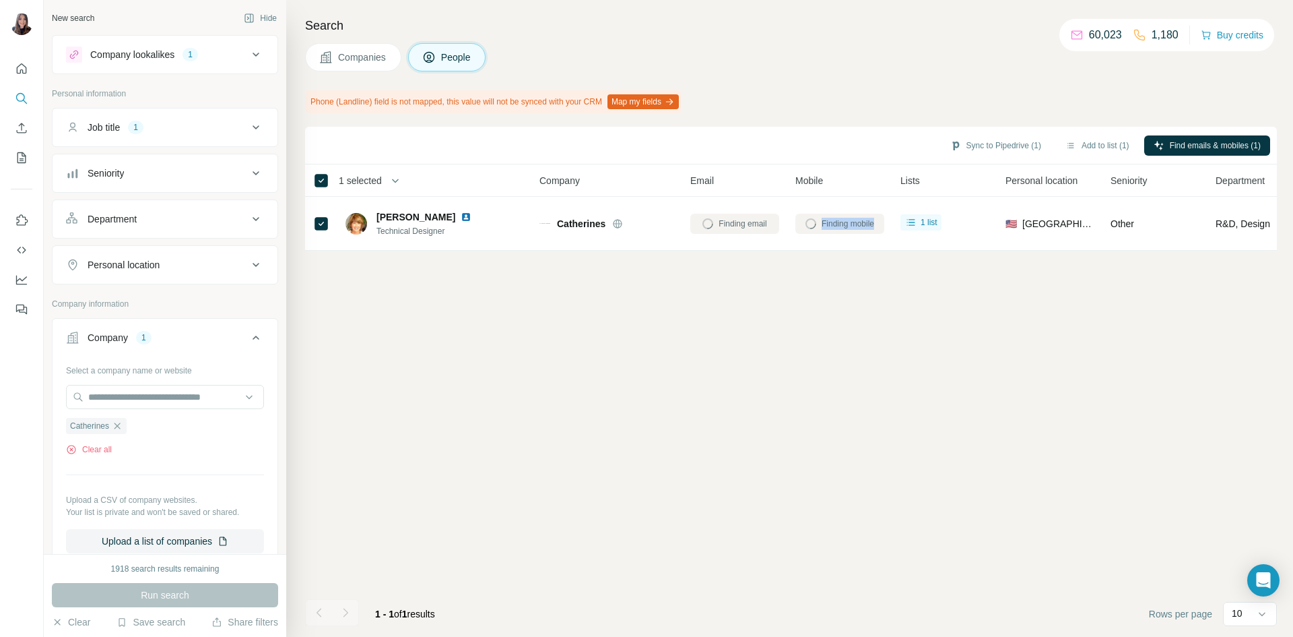
drag, startPoint x: 770, startPoint y: 289, endPoint x: 814, endPoint y: 379, distance: 100.0
click at [814, 379] on div "Sync to Pipedrive (1) Add to list (1) Find emails & mobiles (1) 1 selected Peop…" at bounding box center [791, 382] width 972 height 510
click at [828, 248] on td "Finding mobile" at bounding box center [839, 224] width 105 height 54
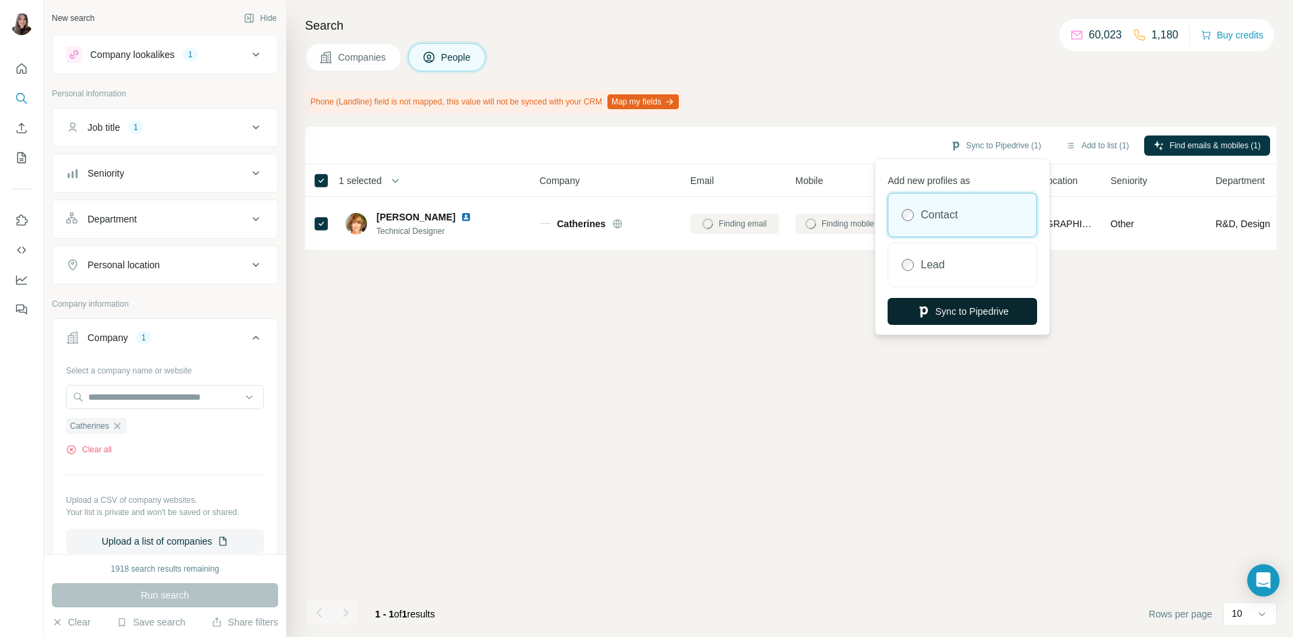
click at [963, 310] on button "Sync to Pipedrive" at bounding box center [963, 311] width 150 height 27
